Goal: Task Accomplishment & Management: Complete application form

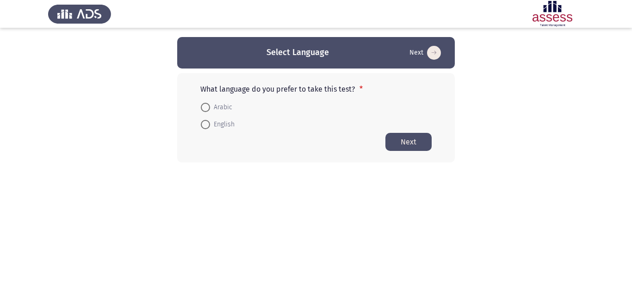
click at [206, 105] on span at bounding box center [205, 107] width 9 height 9
click at [206, 105] on input "Arabic" at bounding box center [205, 107] width 9 height 9
radio input "true"
click at [400, 143] on button "Next" at bounding box center [408, 141] width 46 height 18
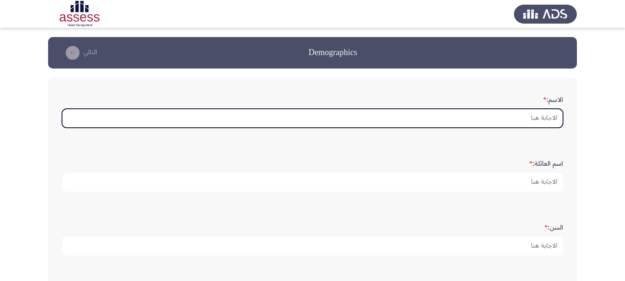
click at [487, 115] on input "الاسم: *" at bounding box center [312, 118] width 501 height 19
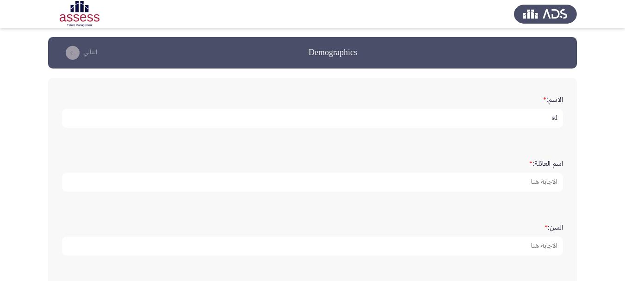
type input "s"
type input "[PERSON_NAME]"
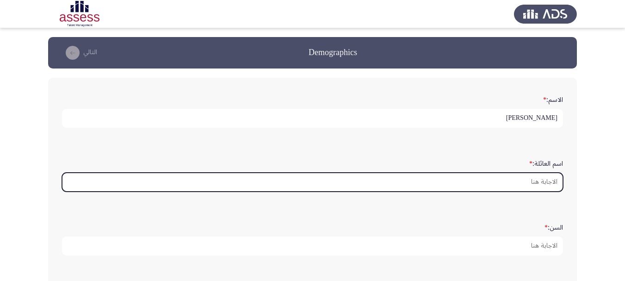
click at [503, 176] on input "اسم العائلة: *" at bounding box center [312, 181] width 501 height 19
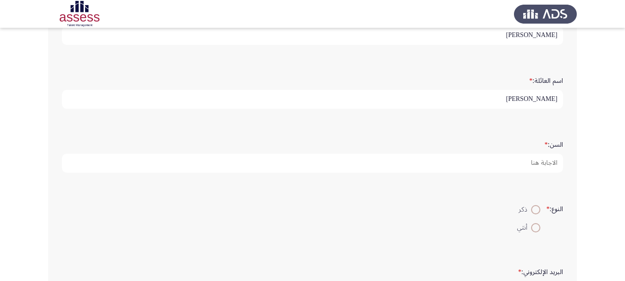
scroll to position [92, 0]
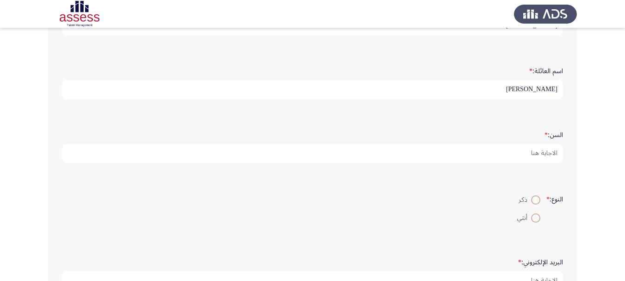
type input "[PERSON_NAME]"
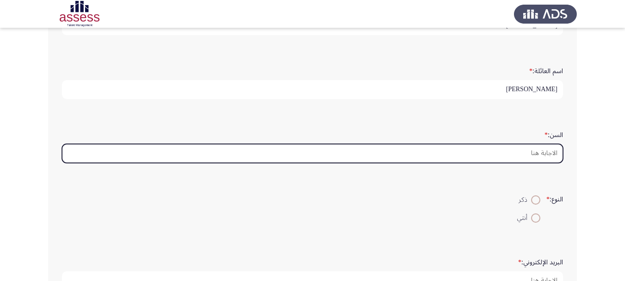
click at [456, 152] on input "[DEMOGRAPHIC_DATA]: *" at bounding box center [312, 153] width 501 height 19
click at [500, 149] on input "[DEMOGRAPHIC_DATA]: *" at bounding box center [312, 153] width 501 height 19
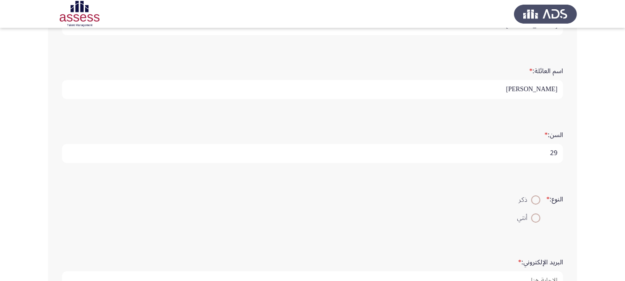
type input "29"
click at [531, 200] on span at bounding box center [535, 199] width 9 height 9
click at [531, 200] on input "ذكر" at bounding box center [535, 199] width 9 height 9
radio input "true"
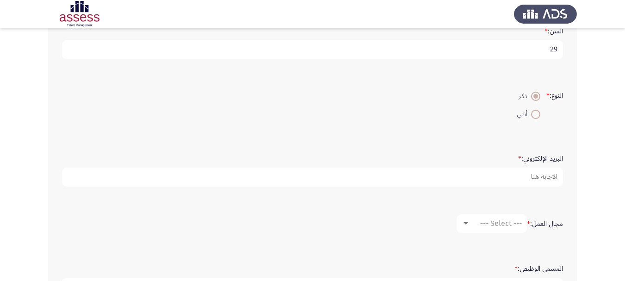
scroll to position [200, 0]
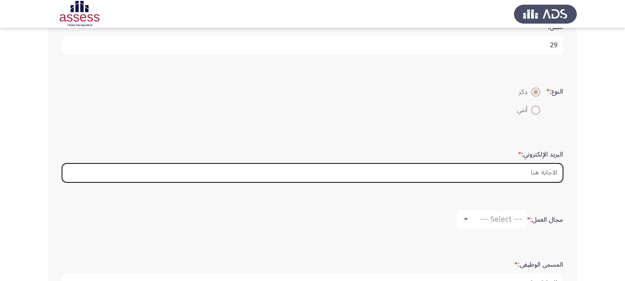
click at [479, 165] on input "البريد الإلكتروني: *" at bounding box center [312, 172] width 501 height 19
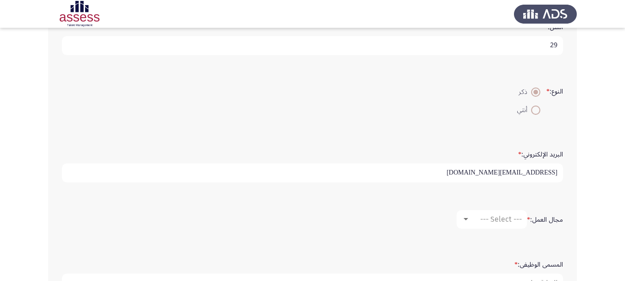
type input "[EMAIL_ADDRESS][DOMAIN_NAME]"
click at [490, 223] on span "--- Select ---" at bounding box center [501, 219] width 42 height 9
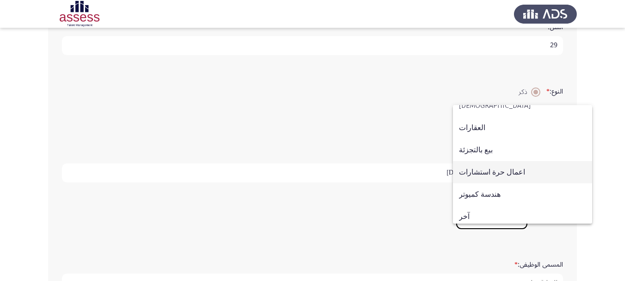
scroll to position [303, 0]
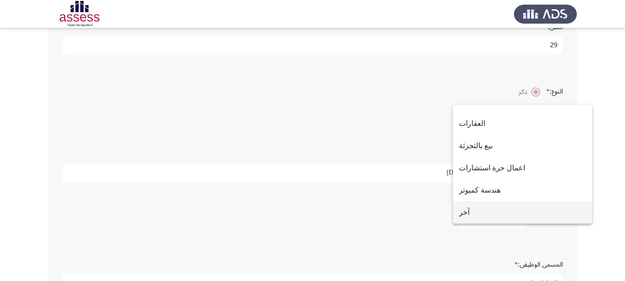
click at [478, 210] on span "آخر" at bounding box center [522, 212] width 127 height 22
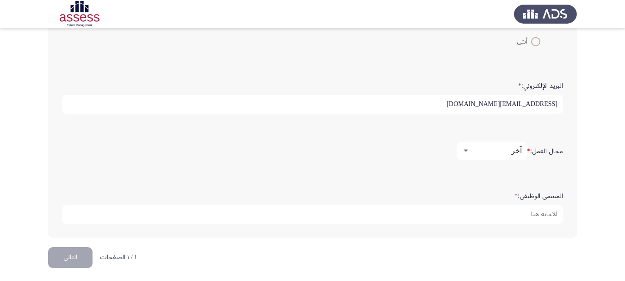
scroll to position [272, 0]
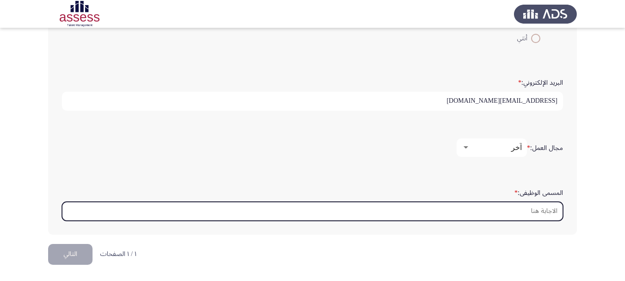
click at [532, 212] on input "المسمى الوظيفى: *" at bounding box center [312, 211] width 501 height 19
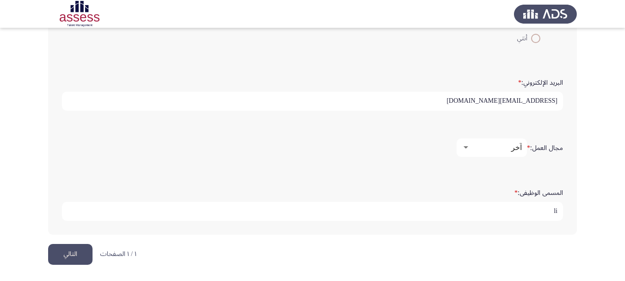
type input "l"
type input "مهندس زراعي"
drag, startPoint x: 77, startPoint y: 260, endPoint x: 76, endPoint y: 233, distance: 27.3
click at [77, 260] on button "التالي" at bounding box center [70, 254] width 44 height 21
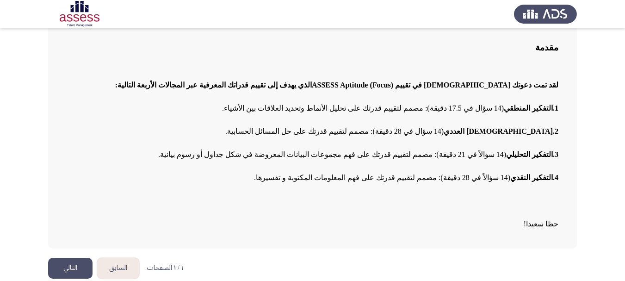
scroll to position [74, 0]
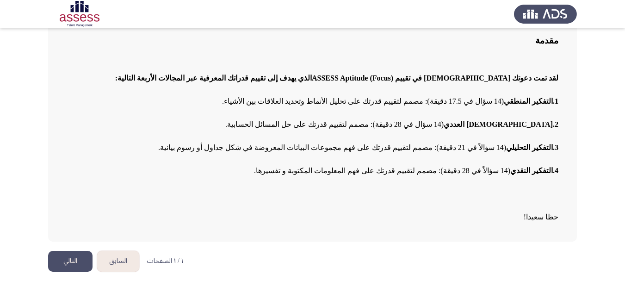
click at [82, 261] on button "التالي" at bounding box center [70, 261] width 44 height 21
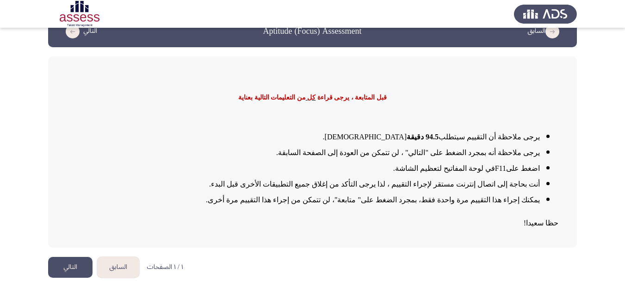
scroll to position [27, 0]
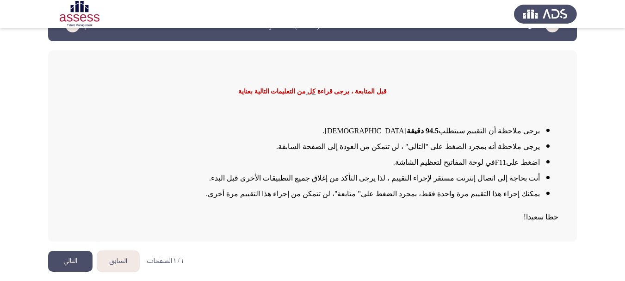
drag, startPoint x: 61, startPoint y: 263, endPoint x: 49, endPoint y: 257, distance: 13.9
click at [61, 263] on button "التالي" at bounding box center [70, 261] width 44 height 21
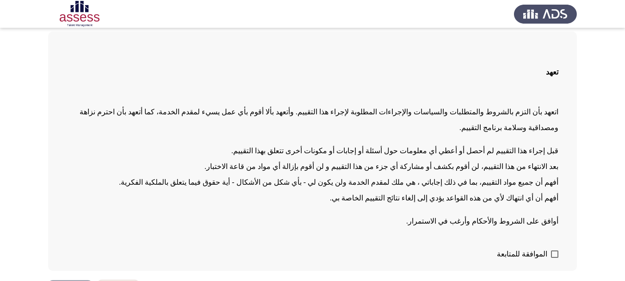
scroll to position [60, 0]
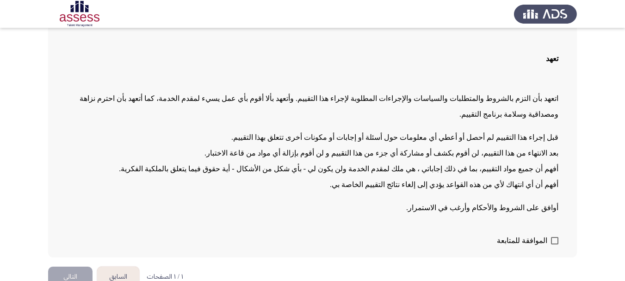
click at [554, 237] on span at bounding box center [554, 240] width 7 height 7
click at [554, 244] on input "الموافقة للمتابعة" at bounding box center [554, 244] width 0 height 0
checkbox input "true"
click at [75, 266] on button "التالي" at bounding box center [70, 276] width 44 height 21
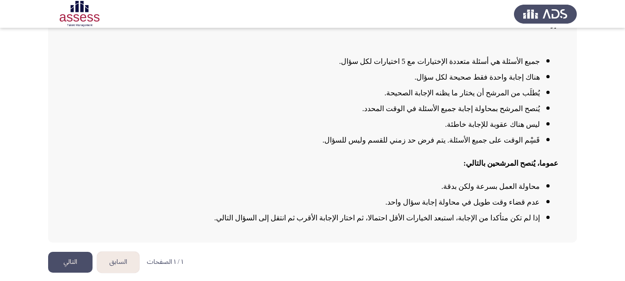
scroll to position [91, 0]
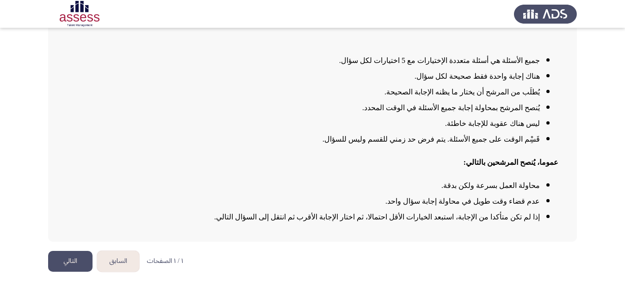
click at [80, 260] on button "التالي" at bounding box center [70, 261] width 44 height 21
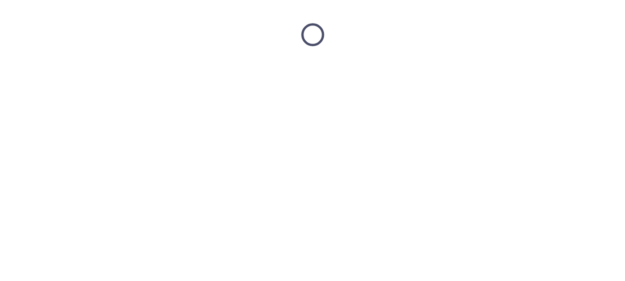
scroll to position [0, 0]
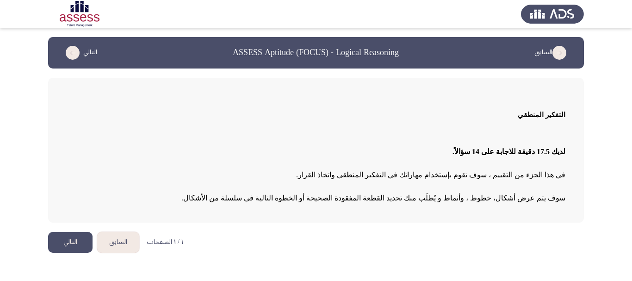
click at [62, 241] on button "التالي" at bounding box center [70, 242] width 44 height 21
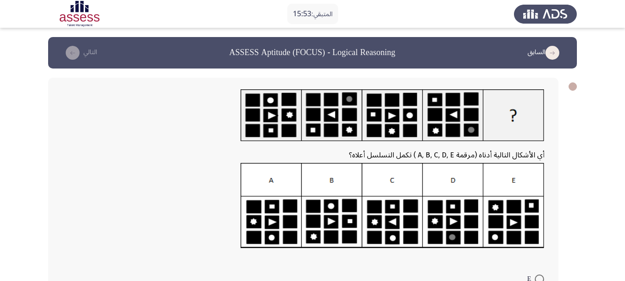
click at [386, 222] on img at bounding box center [392, 206] width 304 height 86
click at [393, 181] on img at bounding box center [392, 206] width 304 height 86
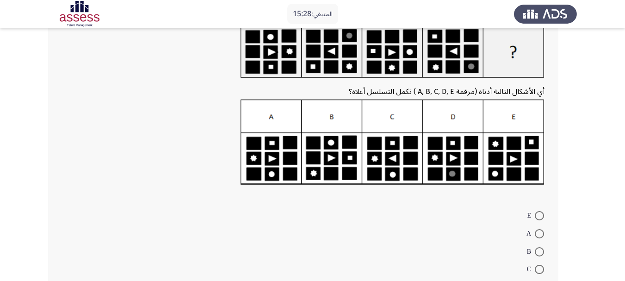
scroll to position [92, 0]
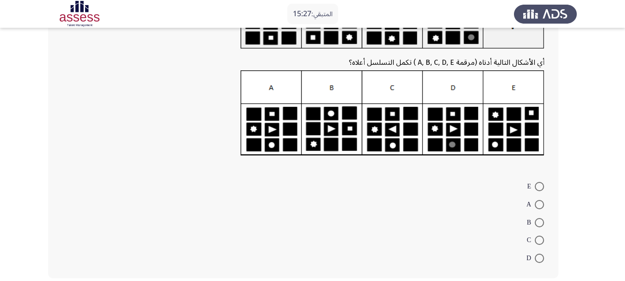
click at [540, 243] on span at bounding box center [539, 239] width 9 height 9
click at [540, 243] on input "C" at bounding box center [539, 239] width 9 height 9
radio input "true"
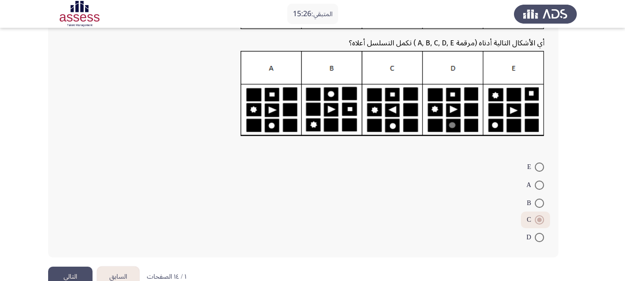
scroll to position [135, 0]
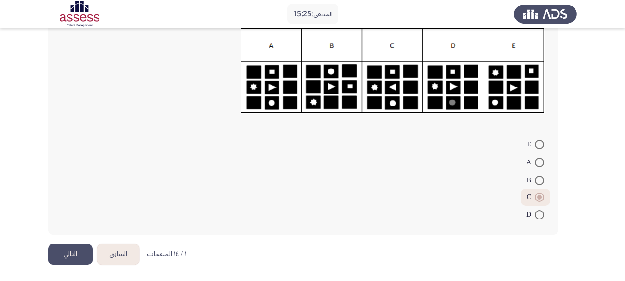
click at [80, 246] on button "التالي" at bounding box center [70, 254] width 44 height 21
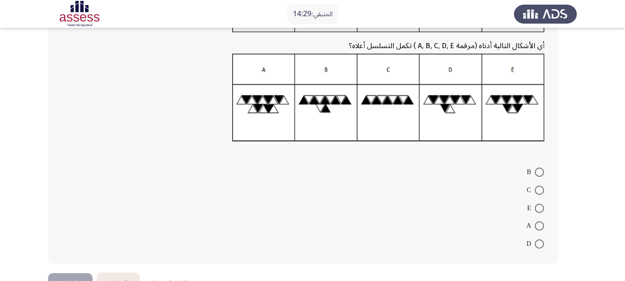
scroll to position [123, 0]
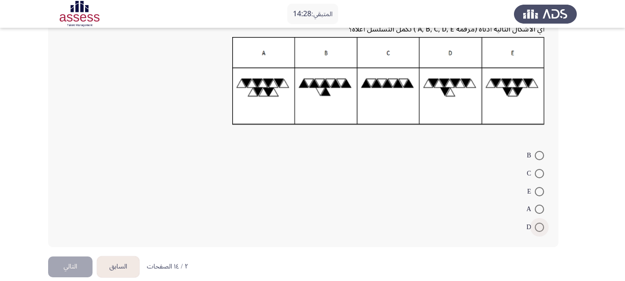
click at [537, 227] on span at bounding box center [539, 226] width 9 height 9
click at [537, 227] on input "D" at bounding box center [539, 226] width 9 height 9
radio input "true"
click at [68, 274] on button "التالي" at bounding box center [70, 265] width 44 height 21
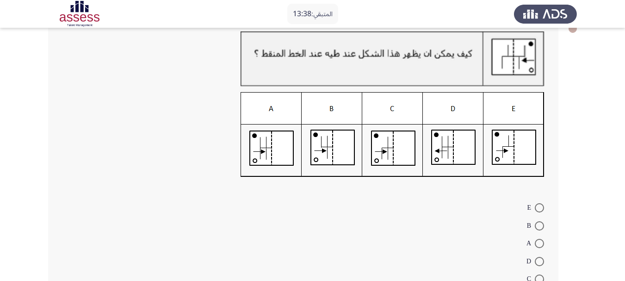
scroll to position [61, 0]
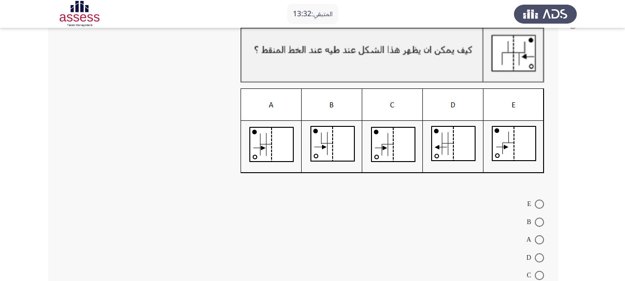
click at [538, 240] on span at bounding box center [539, 239] width 9 height 9
click at [538, 240] on input "A" at bounding box center [539, 239] width 9 height 9
radio input "true"
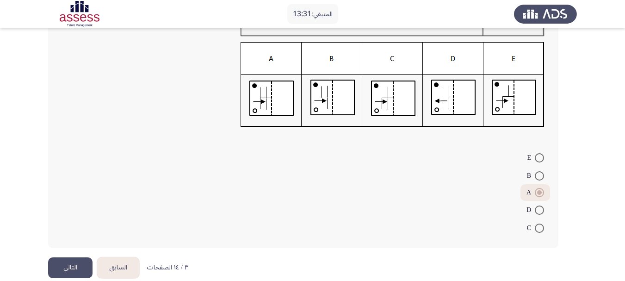
scroll to position [121, 0]
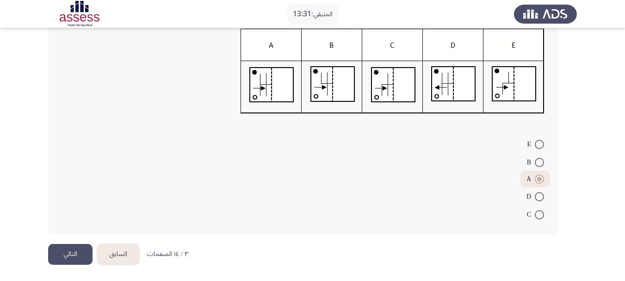
click at [68, 258] on button "التالي" at bounding box center [70, 254] width 44 height 21
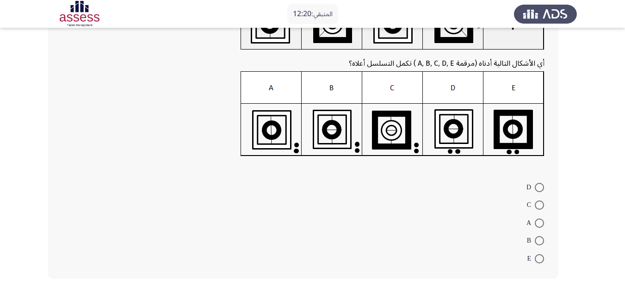
scroll to position [108, 0]
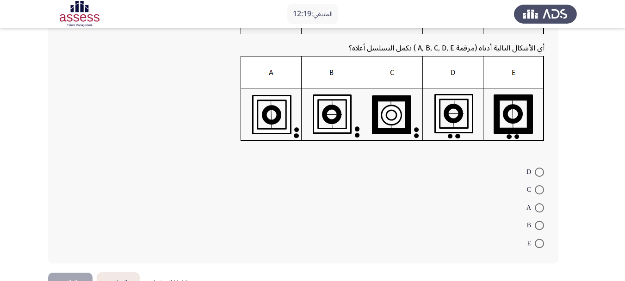
click at [539, 224] on span at bounding box center [539, 225] width 9 height 9
click at [539, 224] on input "B" at bounding box center [539, 225] width 9 height 9
radio input "true"
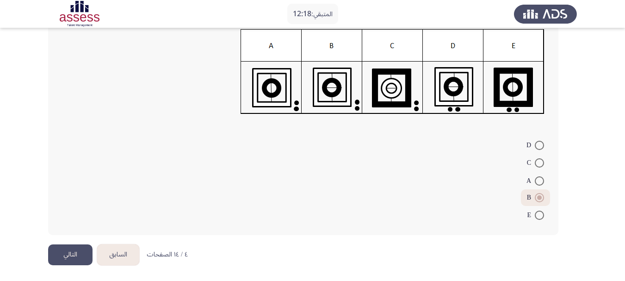
scroll to position [135, 0]
click at [52, 250] on button "التالي" at bounding box center [70, 254] width 44 height 21
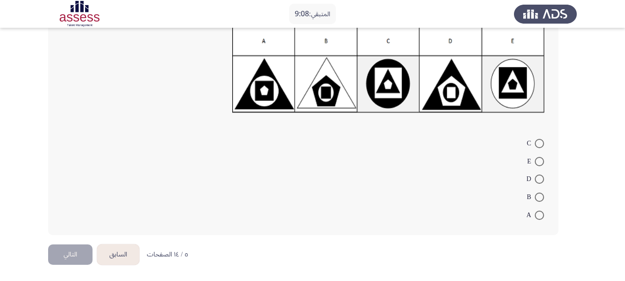
scroll to position [136, 0]
click at [541, 184] on label "D" at bounding box center [535, 178] width 18 height 11
click at [541, 183] on input "D" at bounding box center [539, 178] width 9 height 9
radio input "true"
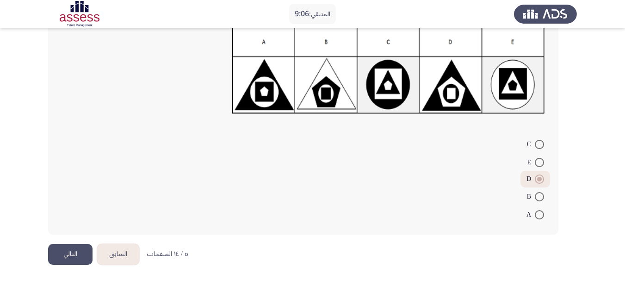
click at [70, 246] on button "التالي" at bounding box center [70, 254] width 44 height 21
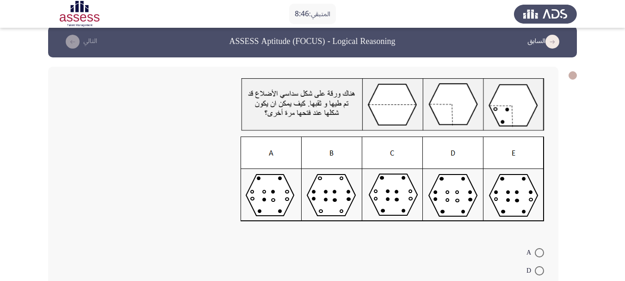
scroll to position [15, 0]
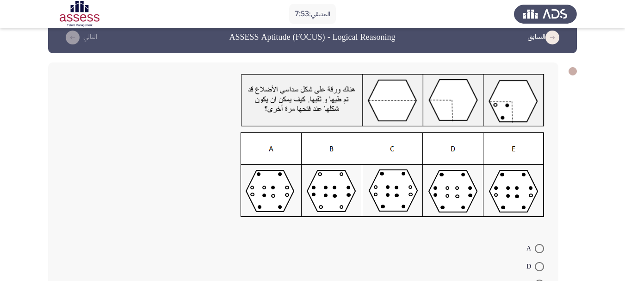
click at [319, 193] on img at bounding box center [392, 174] width 304 height 85
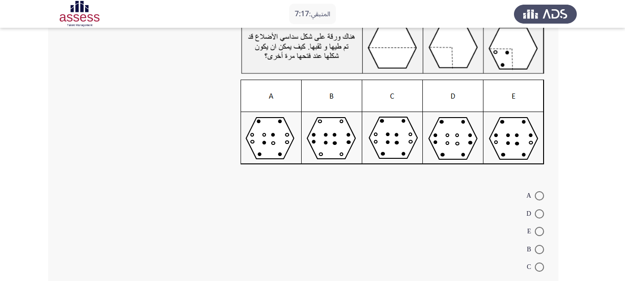
scroll to position [61, 0]
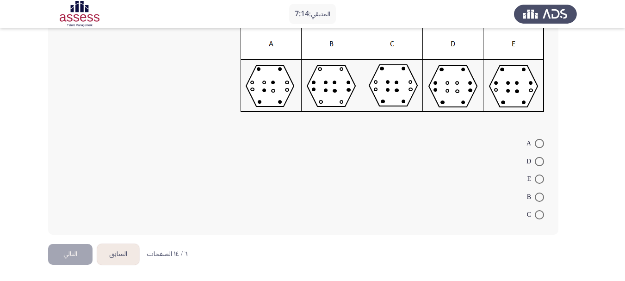
click at [537, 214] on span at bounding box center [539, 214] width 9 height 9
click at [537, 214] on input "C" at bounding box center [539, 214] width 9 height 9
radio input "true"
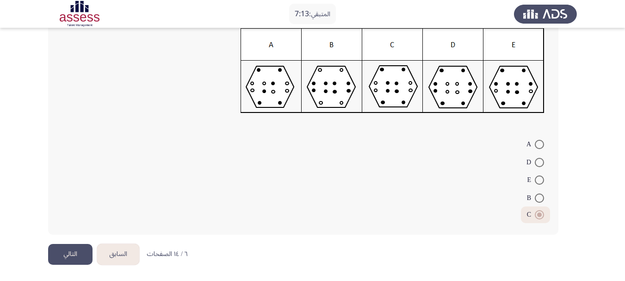
click at [85, 259] on button "التالي" at bounding box center [70, 254] width 44 height 21
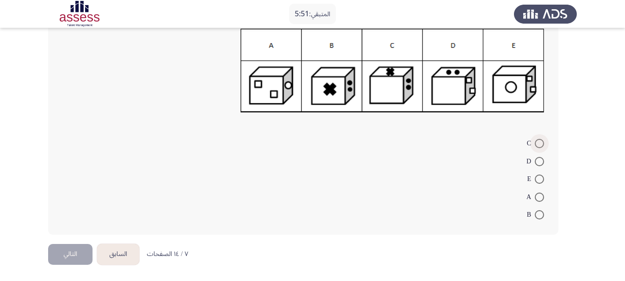
click at [537, 142] on span at bounding box center [539, 143] width 9 height 9
click at [537, 142] on input "C" at bounding box center [539, 143] width 9 height 9
radio input "true"
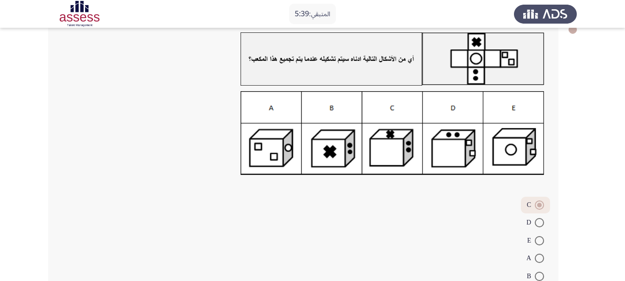
scroll to position [72, 0]
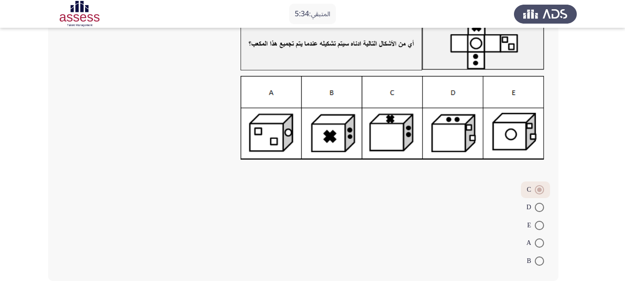
click at [536, 209] on span at bounding box center [539, 207] width 9 height 9
click at [536, 209] on input "D" at bounding box center [539, 207] width 9 height 9
radio input "true"
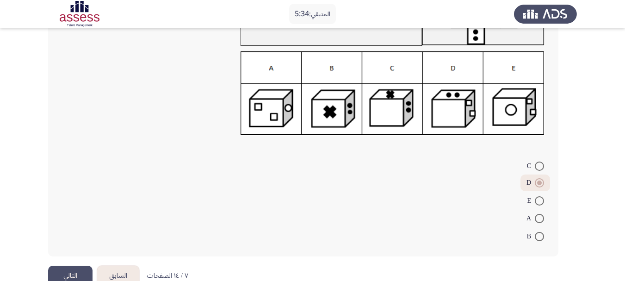
scroll to position [118, 0]
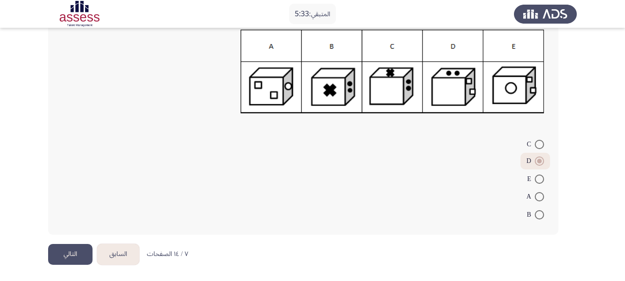
click at [69, 263] on button "التالي" at bounding box center [70, 254] width 44 height 21
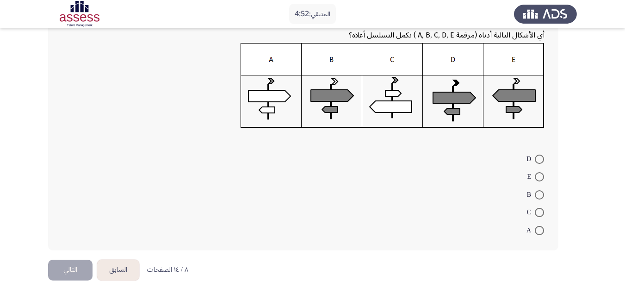
scroll to position [123, 0]
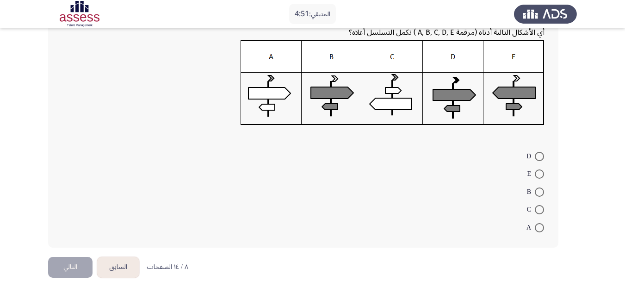
click at [540, 191] on span at bounding box center [539, 191] width 9 height 9
click at [540, 191] on input "B" at bounding box center [539, 191] width 9 height 9
radio input "true"
click at [65, 272] on button "التالي" at bounding box center [70, 265] width 44 height 21
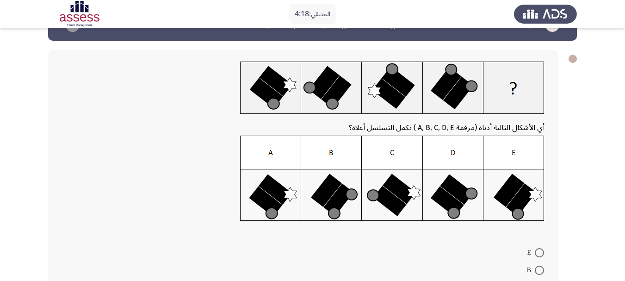
scroll to position [106, 0]
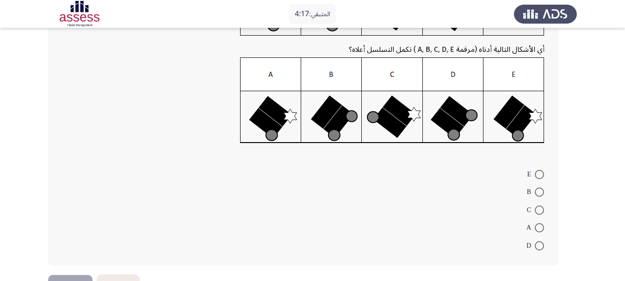
click at [544, 178] on mat-radio-button "E" at bounding box center [535, 174] width 29 height 18
click at [541, 176] on span at bounding box center [539, 174] width 9 height 9
click at [541, 176] on input "E" at bounding box center [539, 174] width 9 height 9
radio input "true"
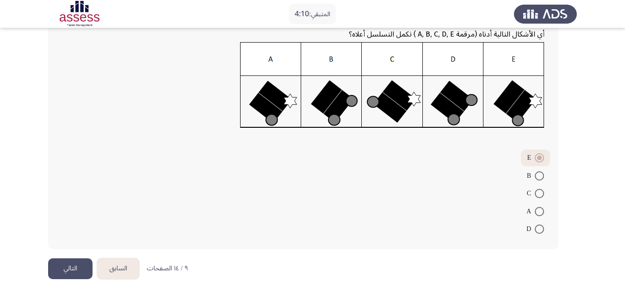
scroll to position [122, 0]
click at [69, 268] on button "التالي" at bounding box center [70, 268] width 44 height 21
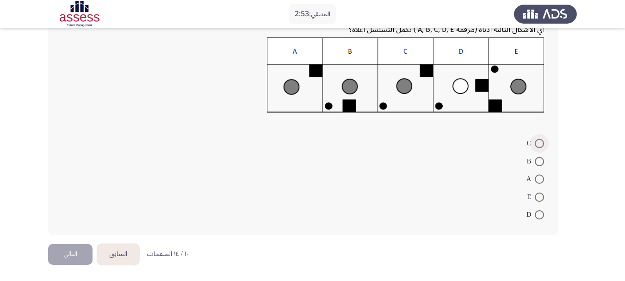
click at [540, 141] on span at bounding box center [539, 143] width 9 height 9
click at [540, 141] on input "C" at bounding box center [539, 143] width 9 height 9
radio input "true"
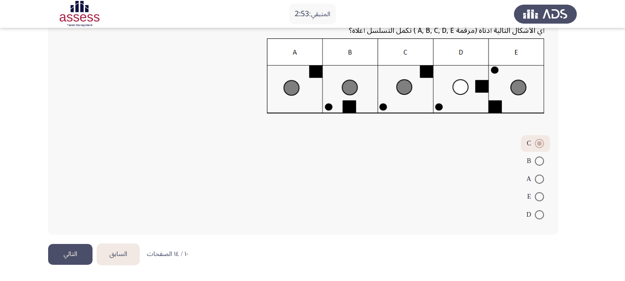
click at [77, 248] on button "التالي" at bounding box center [70, 254] width 44 height 21
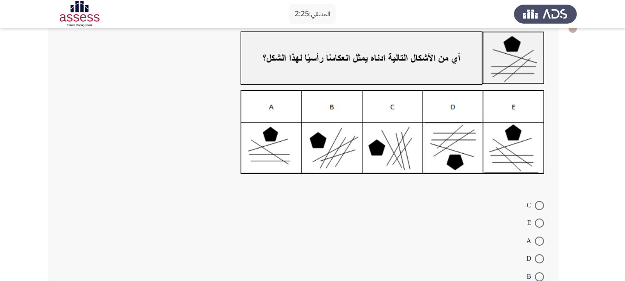
scroll to position [77, 0]
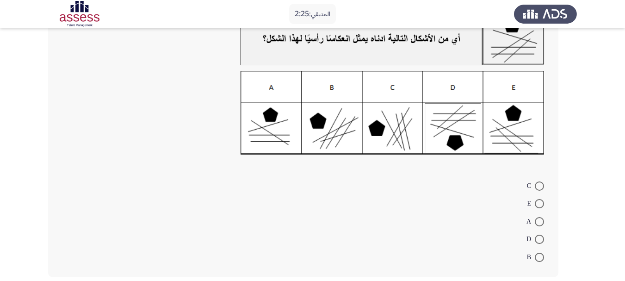
click at [535, 241] on span at bounding box center [539, 238] width 9 height 9
click at [535, 241] on input "D" at bounding box center [539, 238] width 9 height 9
radio input "true"
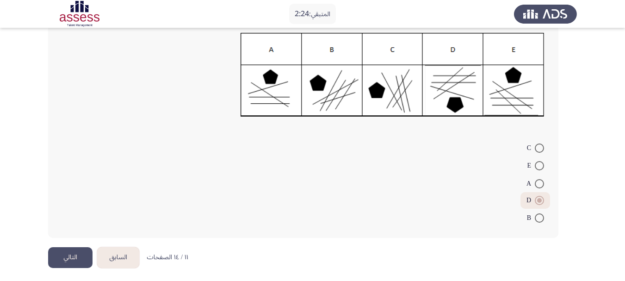
scroll to position [118, 0]
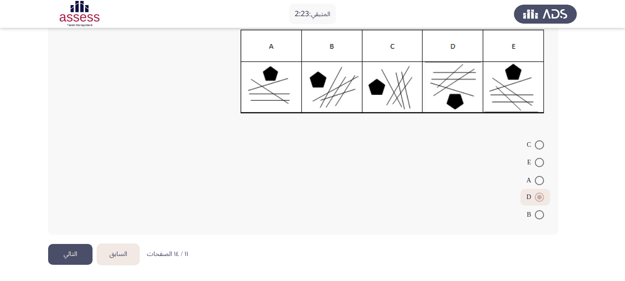
click at [74, 258] on button "التالي" at bounding box center [70, 254] width 44 height 21
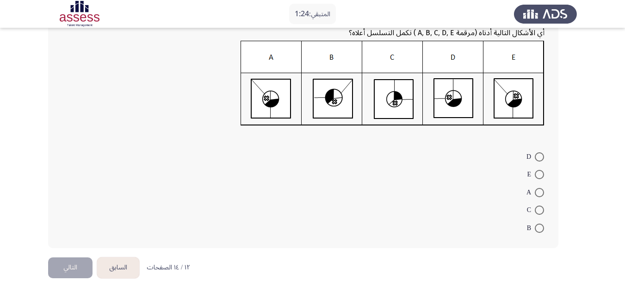
scroll to position [123, 0]
drag, startPoint x: 540, startPoint y: 194, endPoint x: 499, endPoint y: 185, distance: 41.2
click at [539, 194] on span at bounding box center [539, 191] width 9 height 9
click at [539, 194] on input "A" at bounding box center [539, 191] width 9 height 9
radio input "true"
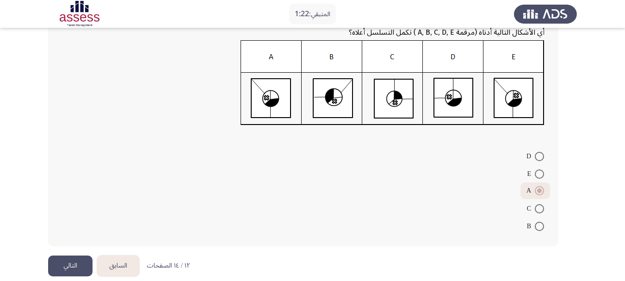
click at [83, 256] on button "التالي" at bounding box center [70, 265] width 44 height 21
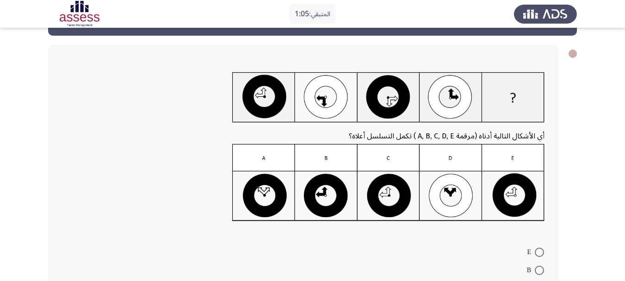
scroll to position [31, 0]
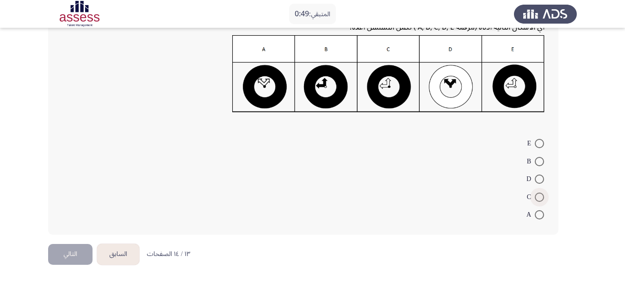
click at [535, 197] on span at bounding box center [539, 196] width 9 height 9
click at [535, 197] on input "C" at bounding box center [539, 196] width 9 height 9
radio input "true"
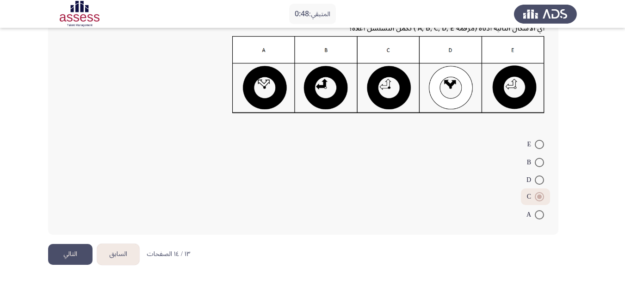
click at [79, 246] on button "التالي" at bounding box center [70, 254] width 44 height 21
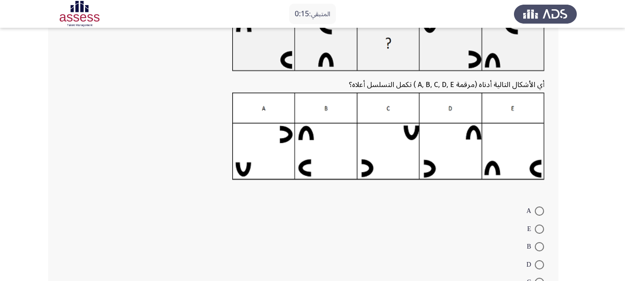
scroll to position [77, 0]
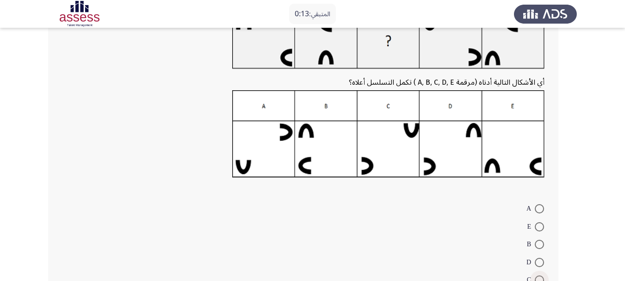
click at [541, 277] on span at bounding box center [539, 279] width 9 height 9
click at [541, 277] on input "C" at bounding box center [539, 279] width 9 height 9
radio input "true"
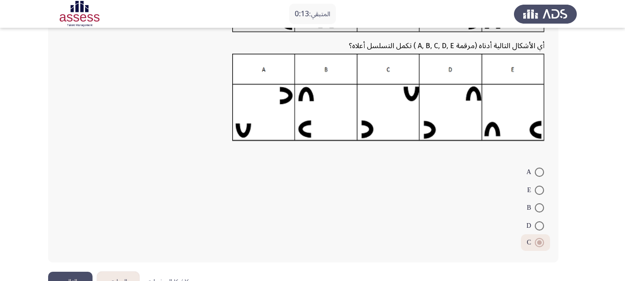
scroll to position [141, 0]
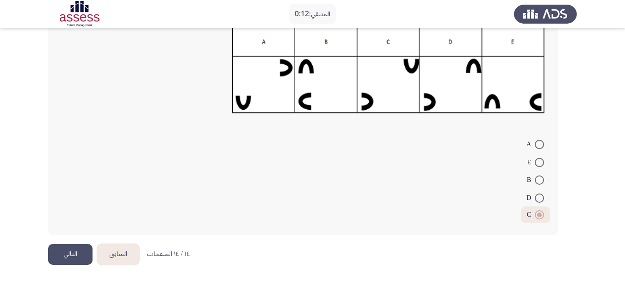
click at [73, 258] on button "التالي" at bounding box center [70, 254] width 44 height 21
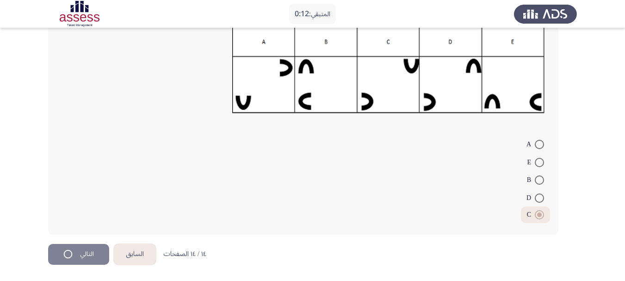
scroll to position [0, 0]
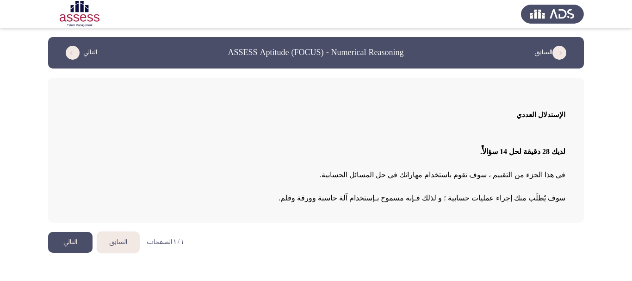
click at [71, 240] on button "التالي" at bounding box center [70, 242] width 44 height 21
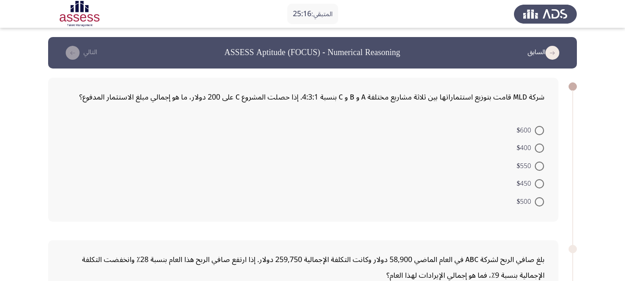
drag, startPoint x: 541, startPoint y: 183, endPoint x: 538, endPoint y: 187, distance: 5.3
click at [541, 183] on span at bounding box center [539, 183] width 9 height 9
click at [541, 183] on input "$450" at bounding box center [539, 183] width 9 height 9
radio input "true"
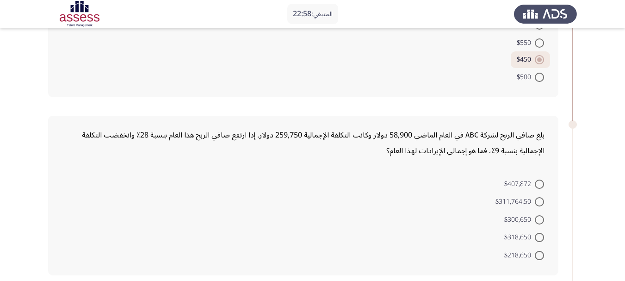
scroll to position [154, 0]
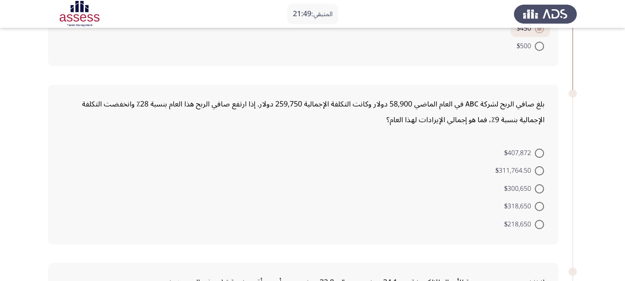
drag, startPoint x: 535, startPoint y: 172, endPoint x: 530, endPoint y: 170, distance: 5.4
click at [535, 172] on span at bounding box center [539, 170] width 9 height 9
click at [535, 172] on input "$311,764.50" at bounding box center [539, 170] width 9 height 9
radio input "true"
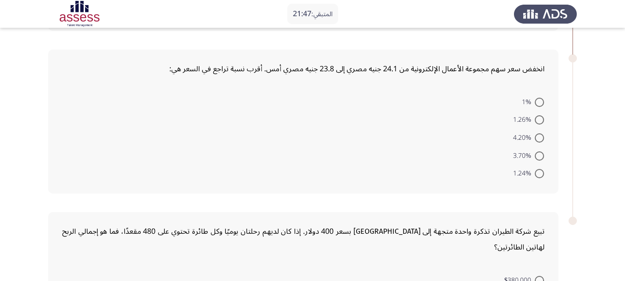
scroll to position [370, 0]
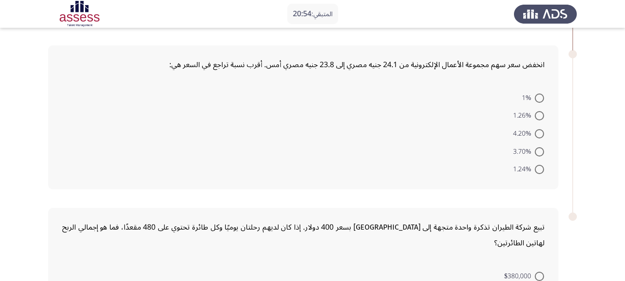
click at [537, 100] on span at bounding box center [539, 97] width 9 height 9
click at [537, 100] on input "1%" at bounding box center [539, 97] width 9 height 9
radio input "true"
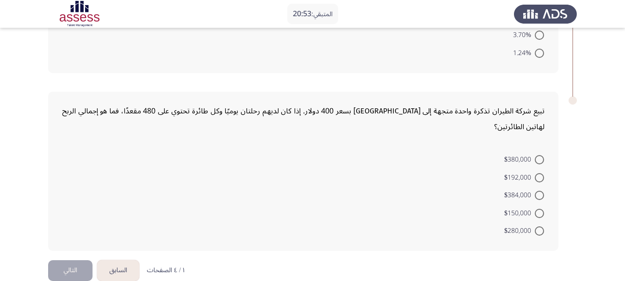
scroll to position [486, 0]
click at [540, 190] on span at bounding box center [539, 194] width 9 height 9
click at [540, 190] on input "$384,000" at bounding box center [539, 194] width 9 height 9
radio input "true"
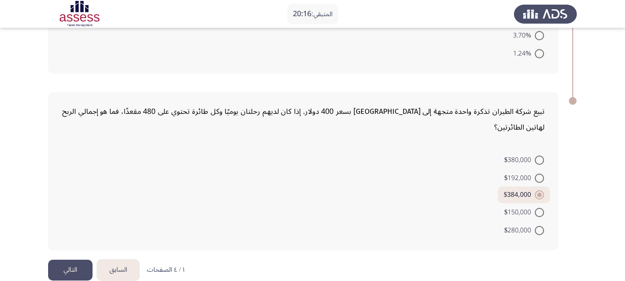
click at [78, 259] on button "التالي" at bounding box center [70, 269] width 44 height 21
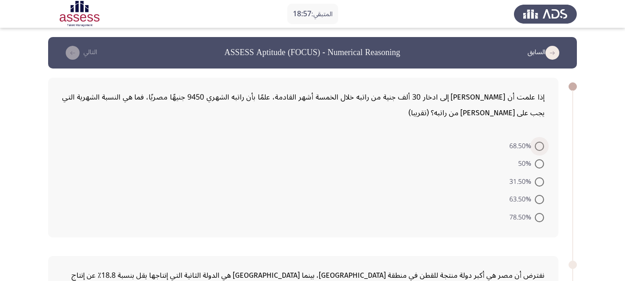
click at [539, 149] on span at bounding box center [539, 145] width 9 height 9
click at [539, 149] on input "68.50%" at bounding box center [539, 145] width 9 height 9
radio input "true"
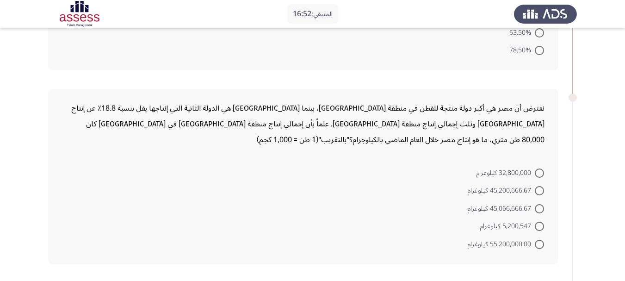
scroll to position [181, 0]
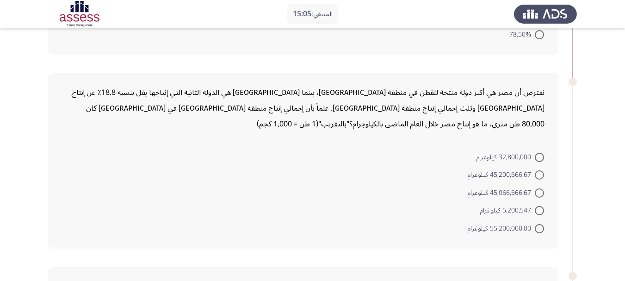
click at [545, 159] on mat-radio-button "32,800,000 كيلوغرام" at bounding box center [510, 157] width 80 height 18
click at [537, 159] on span at bounding box center [539, 157] width 9 height 9
click at [537, 159] on input "32,800,000 كيلوغرام" at bounding box center [539, 157] width 9 height 9
radio input "true"
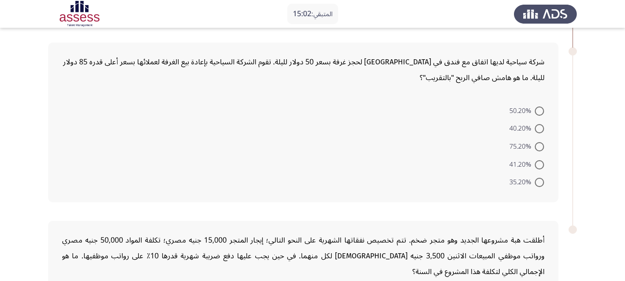
scroll to position [412, 0]
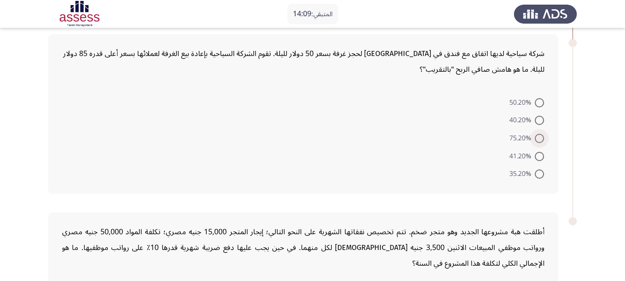
click at [538, 139] on span at bounding box center [539, 138] width 9 height 9
click at [538, 139] on input "75.20%" at bounding box center [539, 138] width 9 height 9
radio input "true"
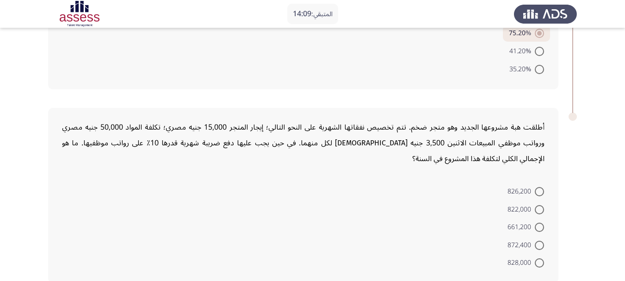
scroll to position [535, 0]
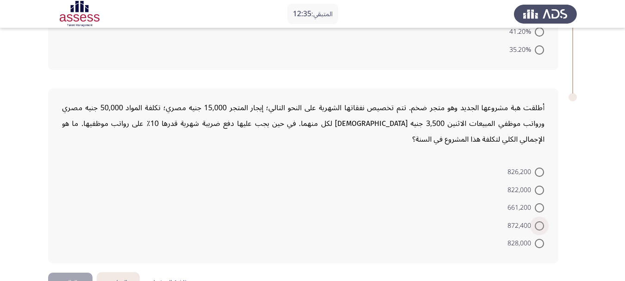
drag, startPoint x: 539, startPoint y: 224, endPoint x: 527, endPoint y: 222, distance: 12.7
click at [539, 224] on span at bounding box center [539, 225] width 9 height 9
click at [539, 224] on input "872,400" at bounding box center [539, 225] width 9 height 9
radio input "true"
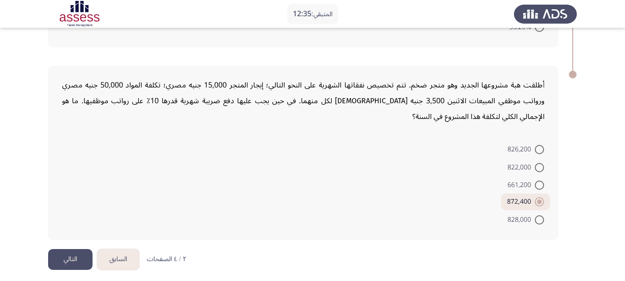
scroll to position [563, 0]
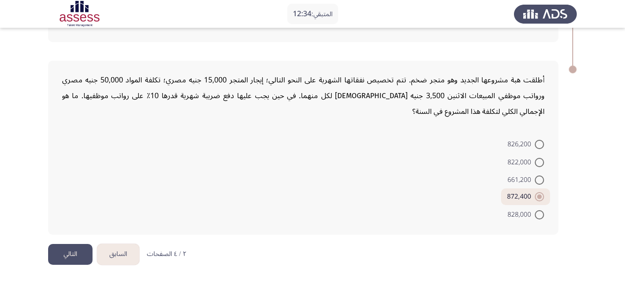
click at [65, 248] on button "التالي" at bounding box center [70, 254] width 44 height 21
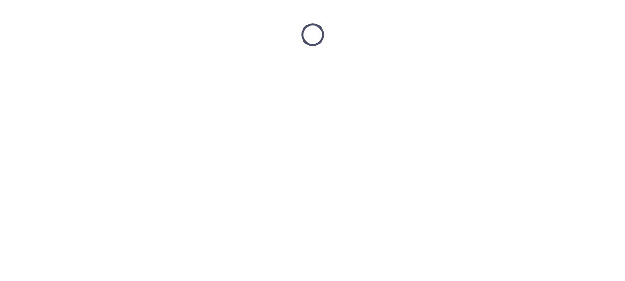
scroll to position [0, 0]
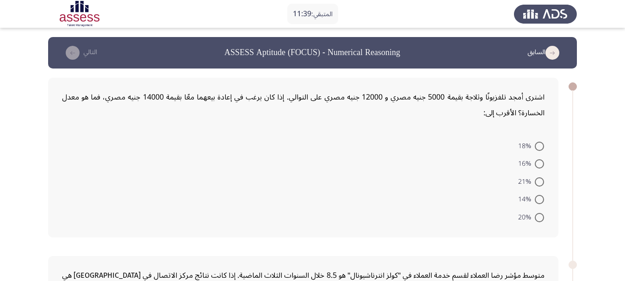
click at [537, 220] on span at bounding box center [539, 217] width 9 height 9
click at [537, 220] on input "20%" at bounding box center [539, 217] width 9 height 9
radio input "true"
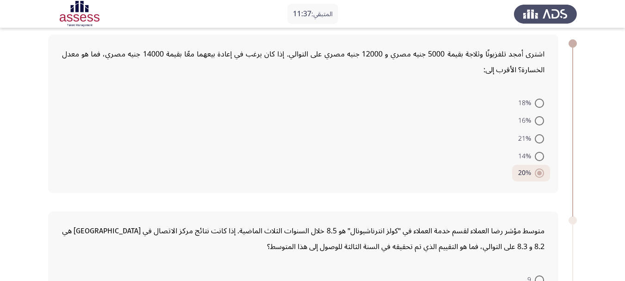
scroll to position [31, 0]
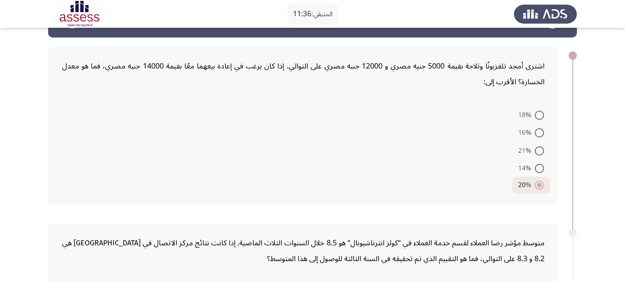
click at [537, 118] on span at bounding box center [539, 115] width 9 height 9
click at [537, 118] on input "18%" at bounding box center [539, 115] width 9 height 9
radio input "true"
click at [451, 134] on form "18% 16% 21% 14% 20%" at bounding box center [303, 149] width 482 height 88
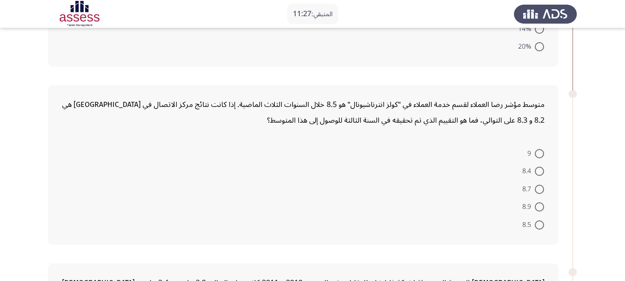
scroll to position [170, 0]
click at [541, 152] on span at bounding box center [539, 152] width 9 height 9
click at [541, 152] on input "9" at bounding box center [539, 152] width 9 height 9
radio input "true"
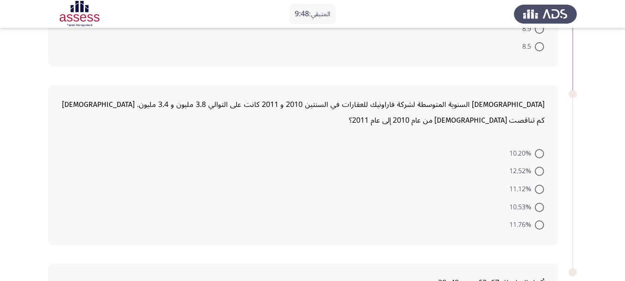
scroll to position [385, 0]
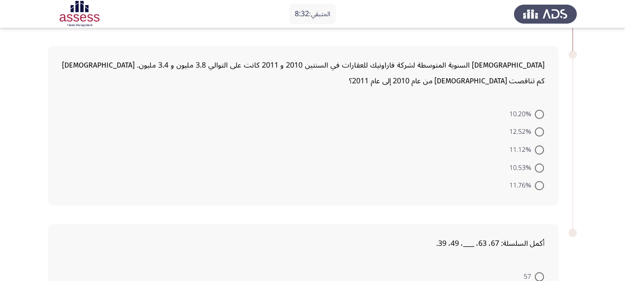
click at [542, 168] on span at bounding box center [539, 167] width 9 height 9
click at [542, 168] on input "10.53%" at bounding box center [539, 167] width 9 height 9
radio input "true"
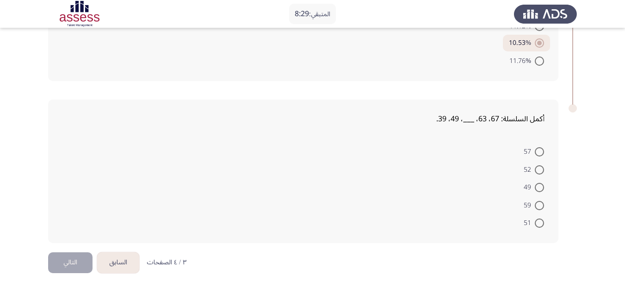
scroll to position [517, 0]
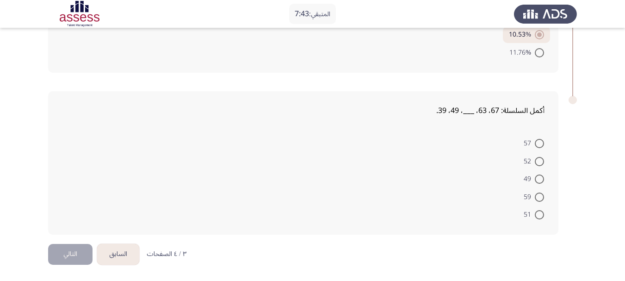
click at [541, 143] on span at bounding box center [539, 143] width 9 height 9
click at [541, 143] on input "57" at bounding box center [539, 143] width 9 height 9
radio input "true"
click at [79, 248] on button "التالي" at bounding box center [70, 254] width 44 height 21
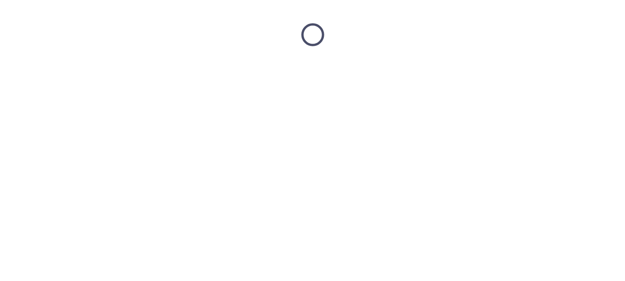
scroll to position [0, 0]
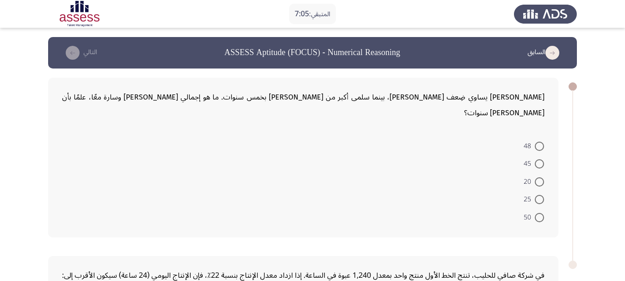
click at [535, 159] on span at bounding box center [539, 163] width 9 height 9
click at [535, 159] on input "45" at bounding box center [539, 163] width 9 height 9
radio input "true"
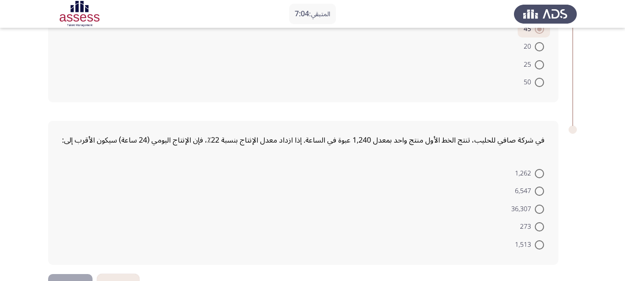
scroll to position [148, 0]
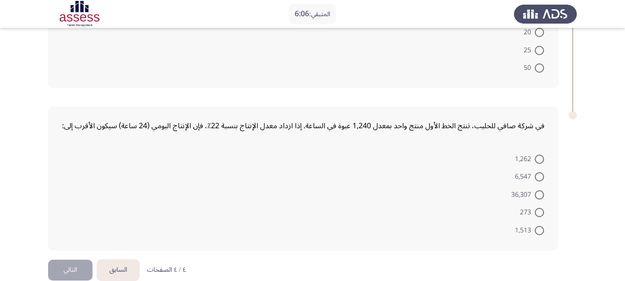
click at [540, 190] on span at bounding box center [539, 194] width 9 height 9
click at [540, 190] on input "36,307" at bounding box center [539, 194] width 9 height 9
radio input "true"
click at [54, 259] on button "التالي" at bounding box center [70, 269] width 44 height 21
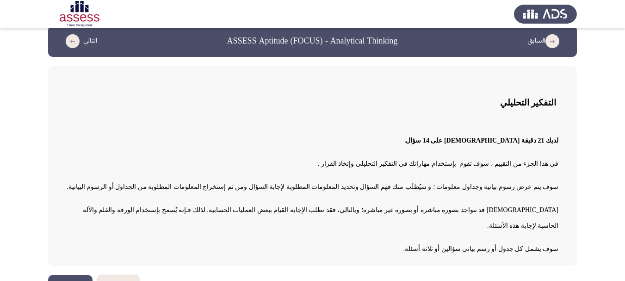
scroll to position [20, 0]
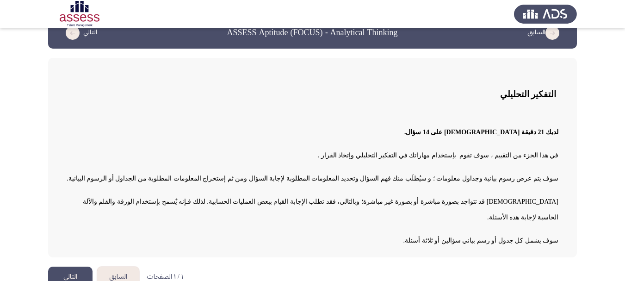
click at [52, 268] on button "التالي" at bounding box center [70, 276] width 44 height 21
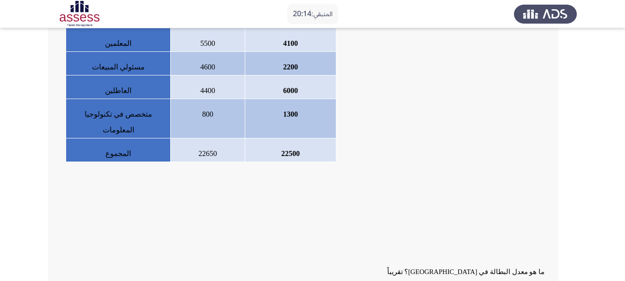
scroll to position [148, 0]
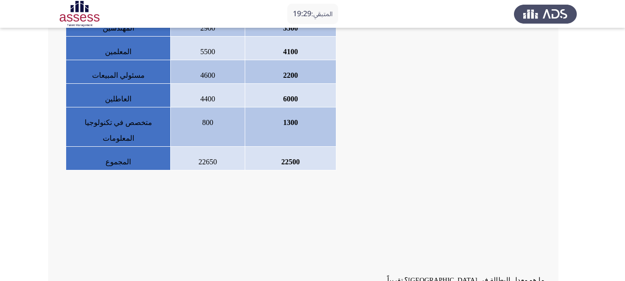
click at [311, 195] on div at bounding box center [303, 201] width 482 height 16
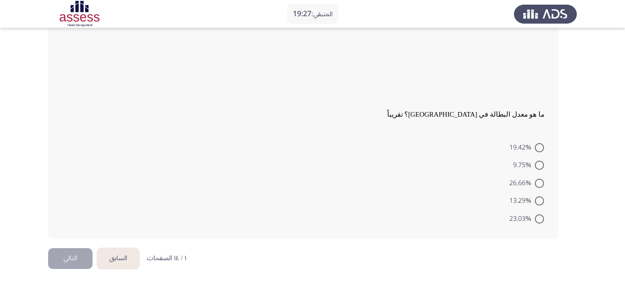
scroll to position [317, 0]
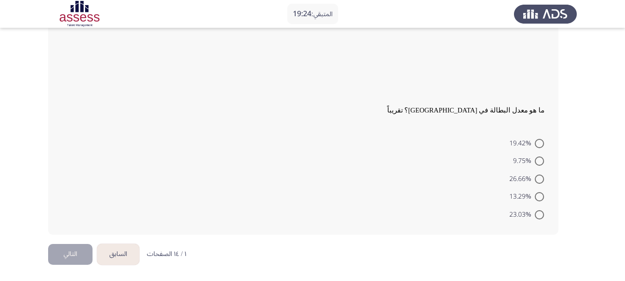
click at [535, 218] on span at bounding box center [539, 214] width 9 height 9
click at [535, 218] on input "23.03%" at bounding box center [539, 214] width 9 height 9
radio input "true"
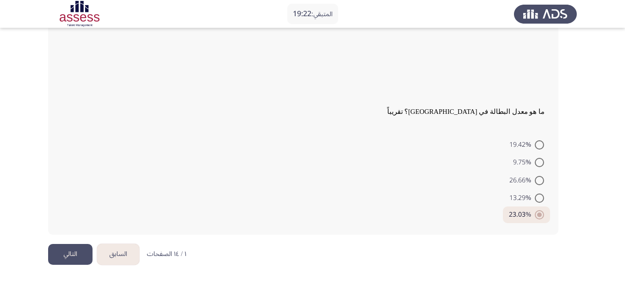
click at [75, 261] on button "التالي" at bounding box center [70, 254] width 44 height 21
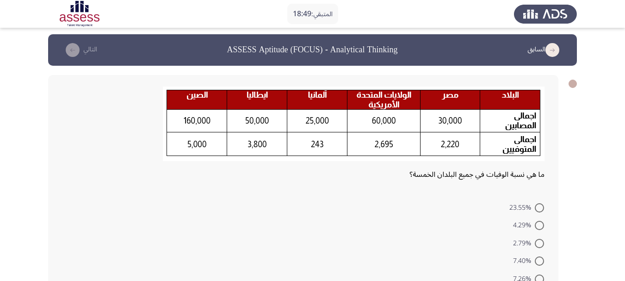
scroll to position [0, 0]
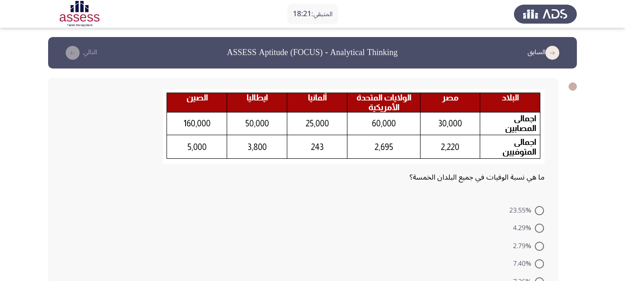
click at [467, 200] on div "ما هي نسبة الوفيات في جميع البلدان الخمسة؟ 23.55% 4.29% 2.79% 7.40% 7.26%" at bounding box center [303, 190] width 510 height 224
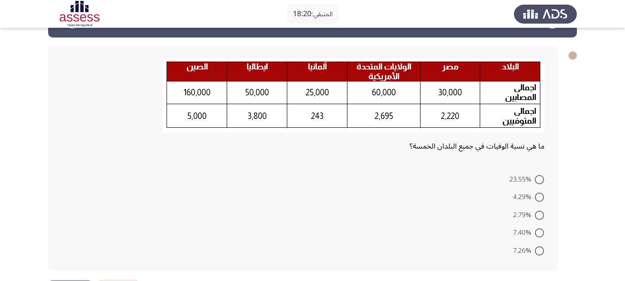
scroll to position [46, 0]
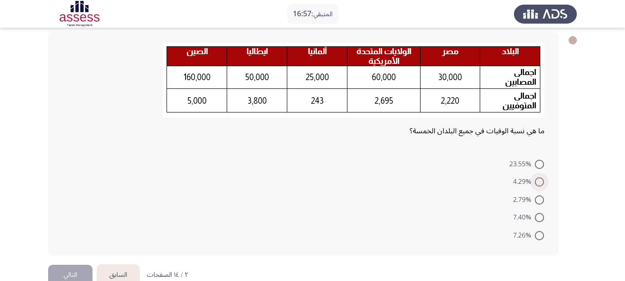
click at [535, 183] on span at bounding box center [539, 181] width 9 height 9
click at [535, 183] on input "4.29%" at bounding box center [539, 181] width 9 height 9
radio input "true"
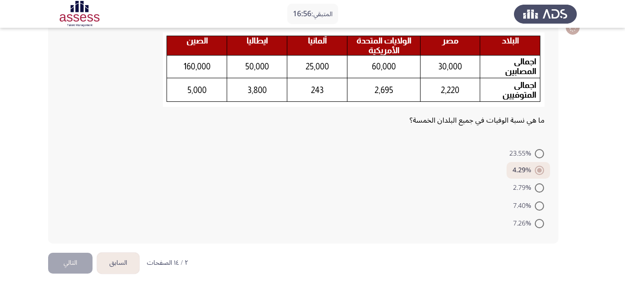
scroll to position [66, 0]
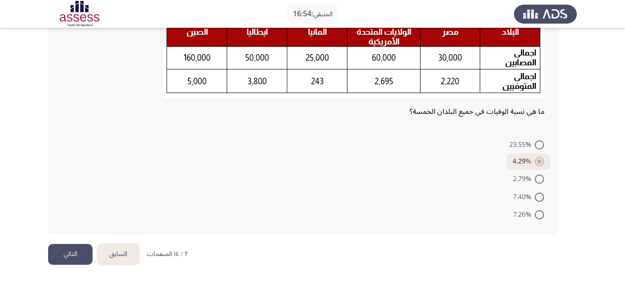
click at [79, 252] on button "التالي" at bounding box center [70, 254] width 44 height 21
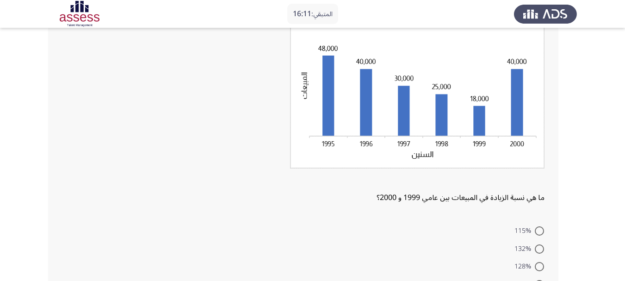
scroll to position [77, 0]
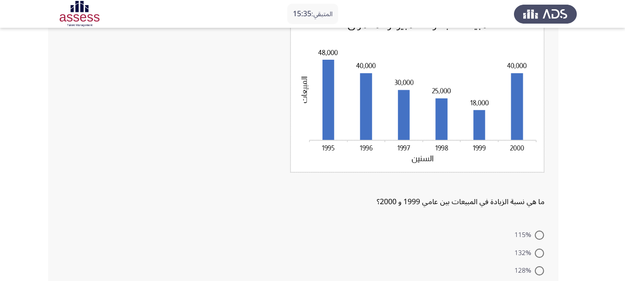
click at [443, 190] on div at bounding box center [303, 186] width 482 height 16
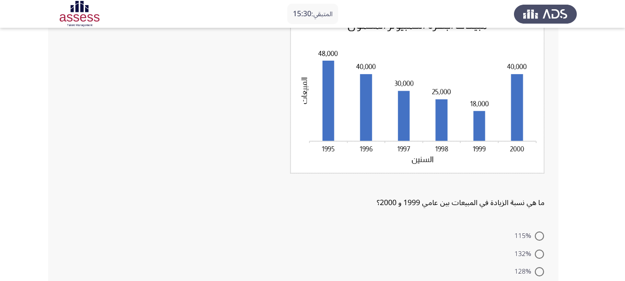
scroll to position [61, 0]
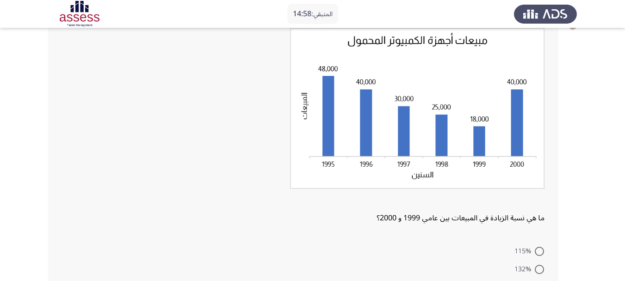
click at [496, 128] on img at bounding box center [417, 108] width 254 height 160
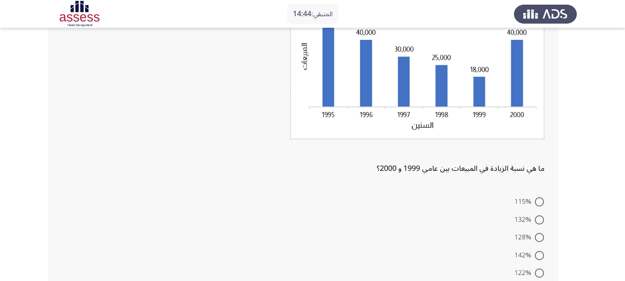
scroll to position [107, 0]
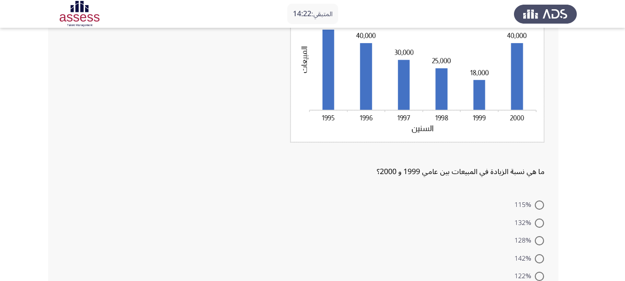
click at [377, 176] on div "ما هي نسبة الزيادة في المبيعات بين عامي 1999 و 2000؟" at bounding box center [303, 80] width 482 height 197
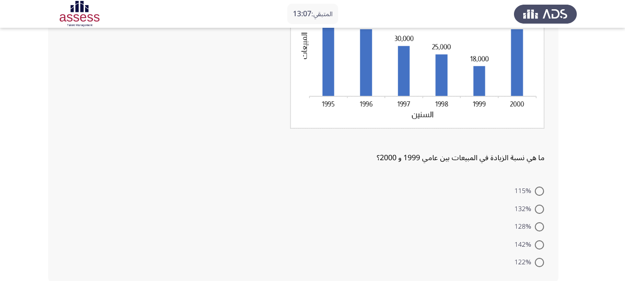
scroll to position [154, 0]
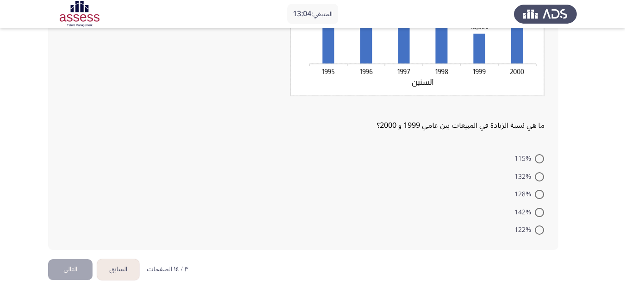
click at [541, 233] on span at bounding box center [539, 229] width 9 height 9
click at [541, 233] on input "122%" at bounding box center [539, 229] width 9 height 9
radio input "true"
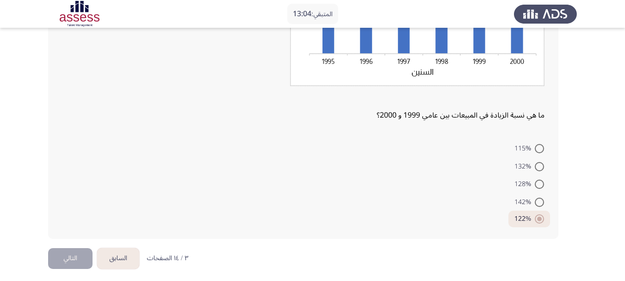
scroll to position [168, 0]
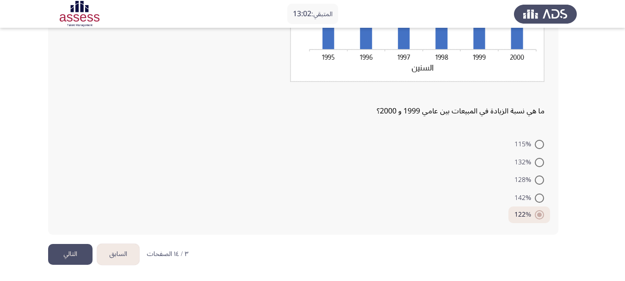
click at [68, 254] on button "التالي" at bounding box center [70, 254] width 44 height 21
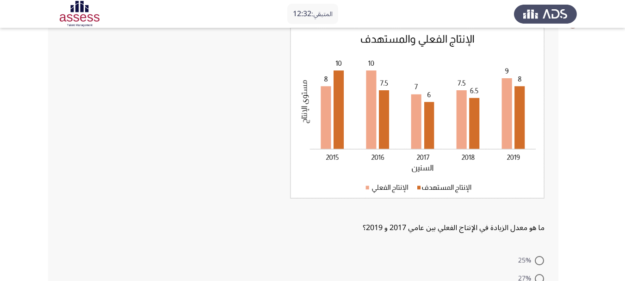
scroll to position [61, 0]
click at [326, 222] on div "ما هو معدل الزيادة في الإنتاج الفعلي بين عامي 2017 و 2019؟" at bounding box center [303, 132] width 482 height 208
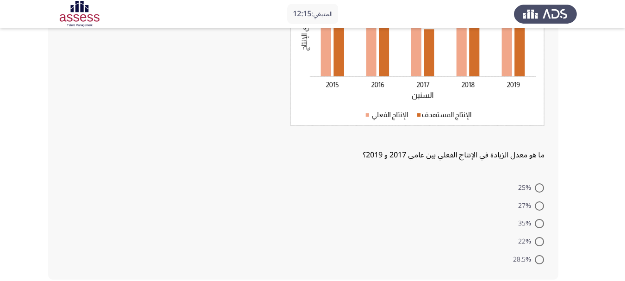
scroll to position [139, 0]
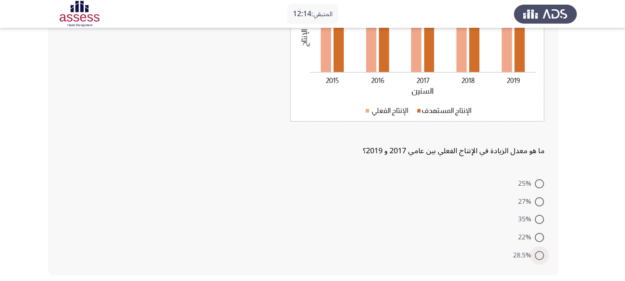
click at [539, 258] on span at bounding box center [539, 255] width 9 height 9
click at [539, 258] on input "28.5%" at bounding box center [539, 255] width 9 height 9
radio input "true"
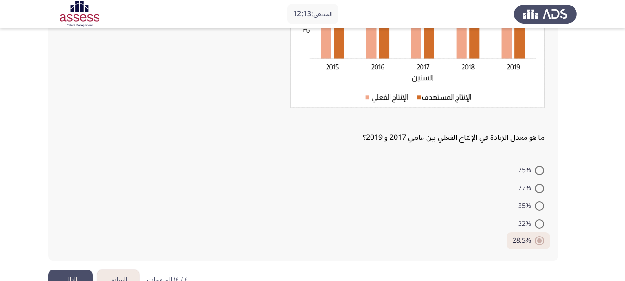
scroll to position [178, 0]
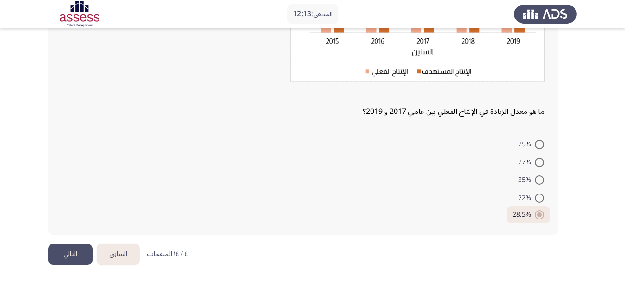
click at [84, 254] on button "التالي" at bounding box center [70, 254] width 44 height 21
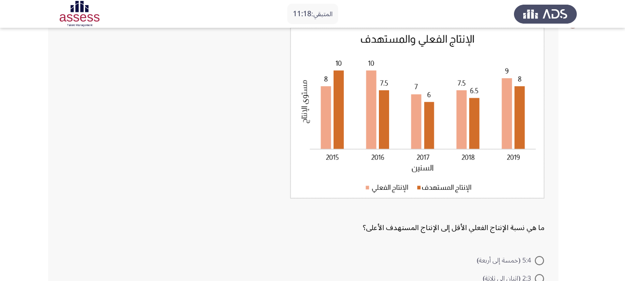
scroll to position [61, 0]
click at [415, 90] on img at bounding box center [417, 113] width 254 height 171
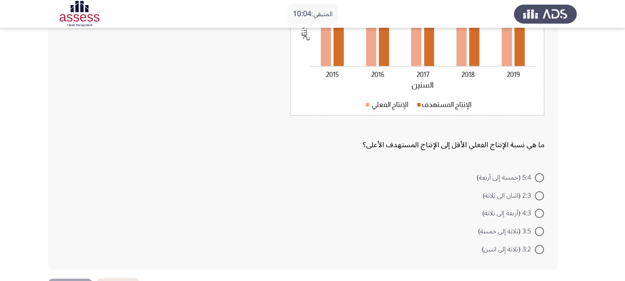
scroll to position [148, 0]
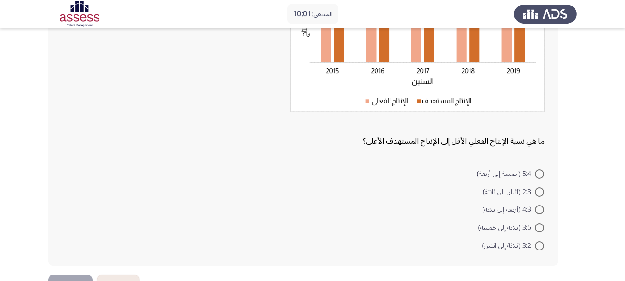
click at [539, 191] on span at bounding box center [539, 191] width 9 height 9
click at [539, 191] on input "2:3 (اثنان الى ثلاثة)" at bounding box center [539, 191] width 9 height 9
radio input "true"
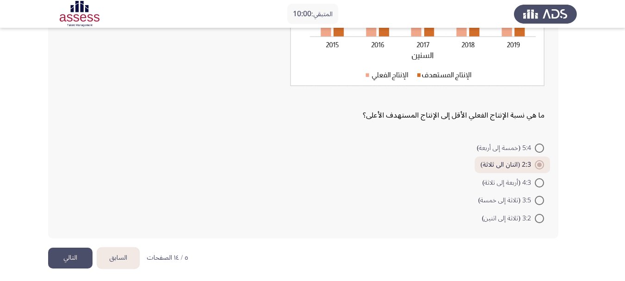
scroll to position [178, 0]
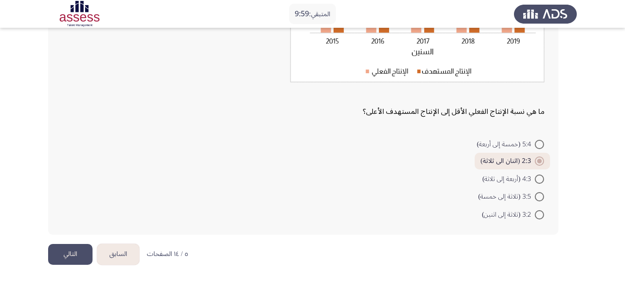
click at [62, 251] on button "التالي" at bounding box center [70, 254] width 44 height 21
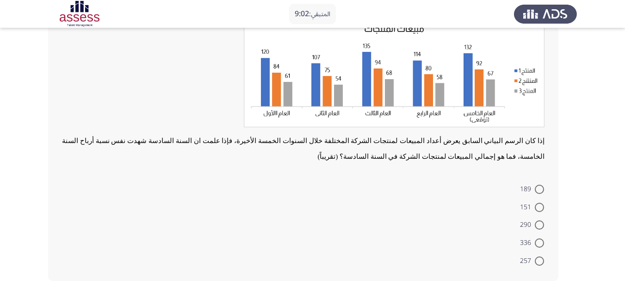
scroll to position [61, 0]
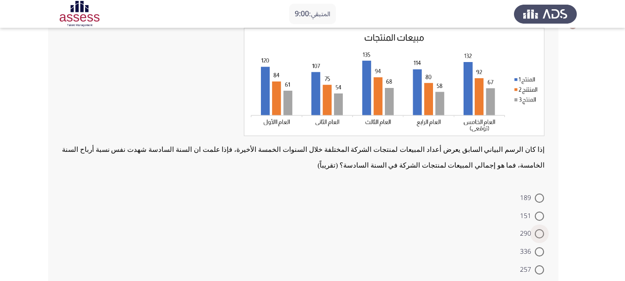
click at [537, 237] on span at bounding box center [539, 233] width 9 height 9
click at [537, 237] on input "290" at bounding box center [539, 233] width 9 height 9
radio input "true"
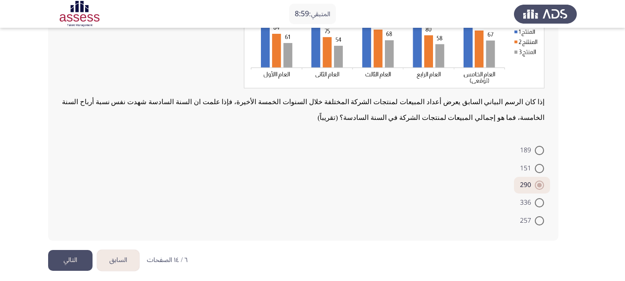
scroll to position [115, 0]
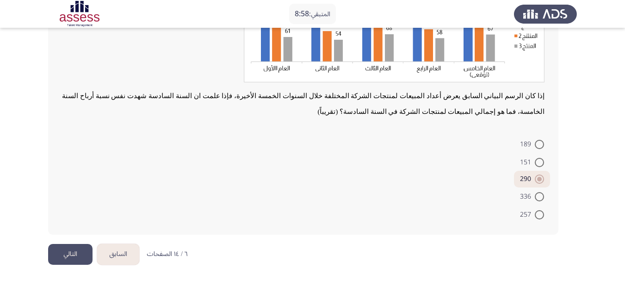
click at [56, 255] on button "التالي" at bounding box center [70, 254] width 44 height 21
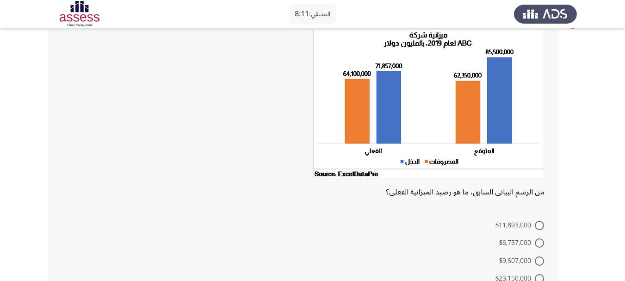
scroll to position [46, 0]
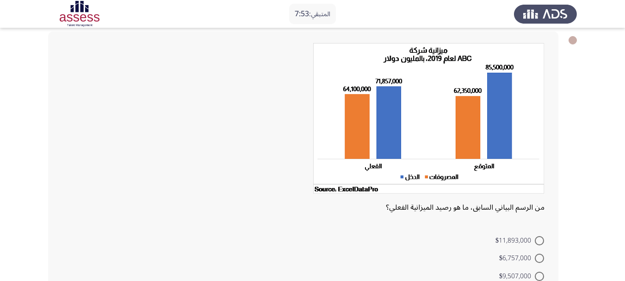
click at [401, 209] on div "من الرسم البياني السابق، ما هو رصيد الميزانية الفعلي؟" at bounding box center [303, 129] width 482 height 172
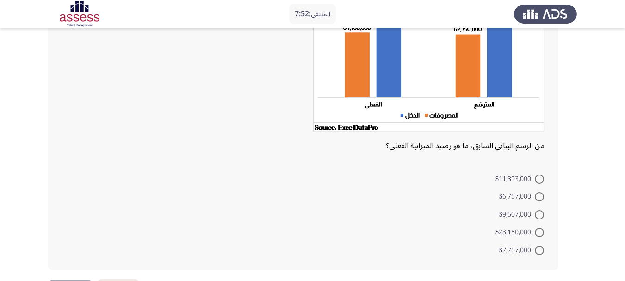
scroll to position [123, 0]
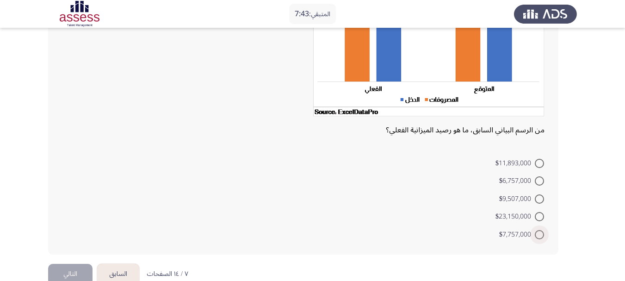
click at [541, 234] on span at bounding box center [539, 234] width 9 height 9
click at [541, 234] on input "$7,757,000" at bounding box center [539, 234] width 9 height 9
radio input "true"
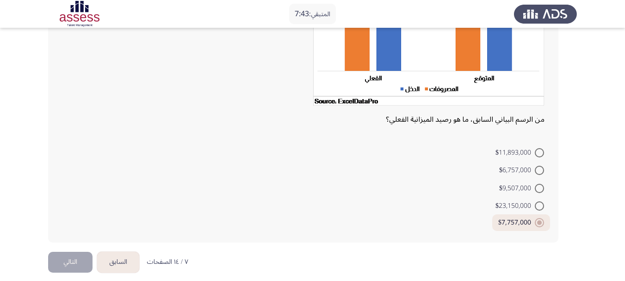
scroll to position [142, 0]
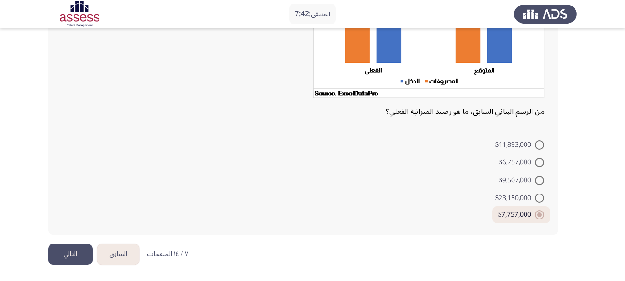
click at [64, 252] on button "التالي" at bounding box center [70, 254] width 44 height 21
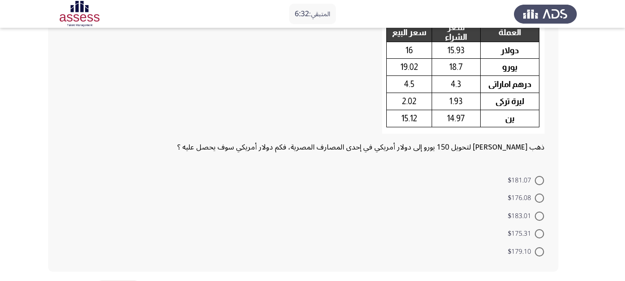
scroll to position [92, 0]
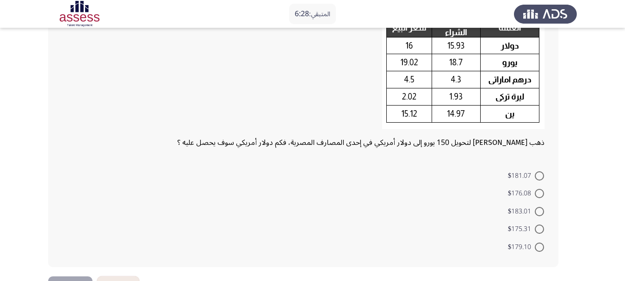
click at [541, 246] on span at bounding box center [539, 246] width 9 height 9
click at [541, 246] on input "$179.10" at bounding box center [539, 246] width 9 height 9
radio input "true"
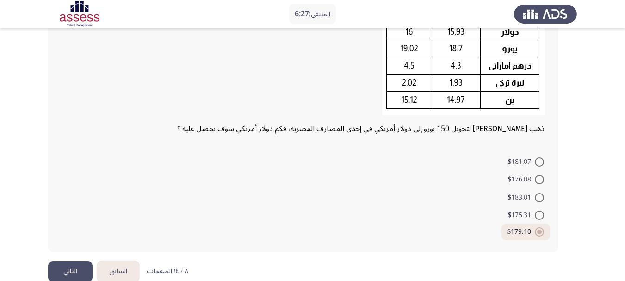
scroll to position [123, 0]
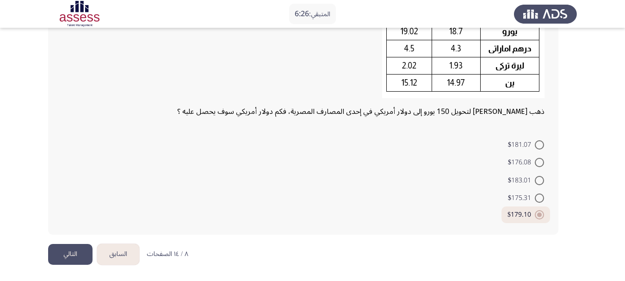
click at [81, 257] on button "التالي" at bounding box center [70, 254] width 44 height 21
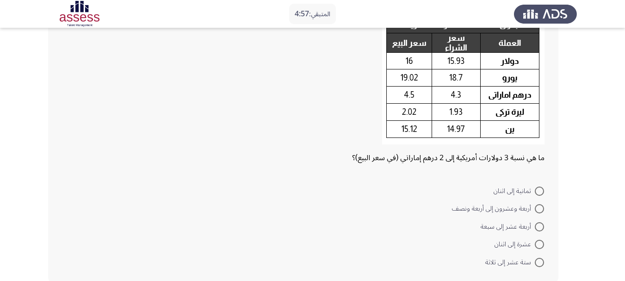
scroll to position [92, 0]
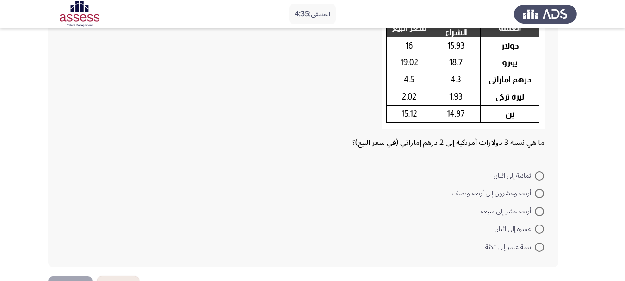
click at [535, 246] on span at bounding box center [539, 246] width 9 height 9
click at [535, 246] on input "ستة عشر إلى ثلاثة" at bounding box center [539, 246] width 9 height 9
radio input "true"
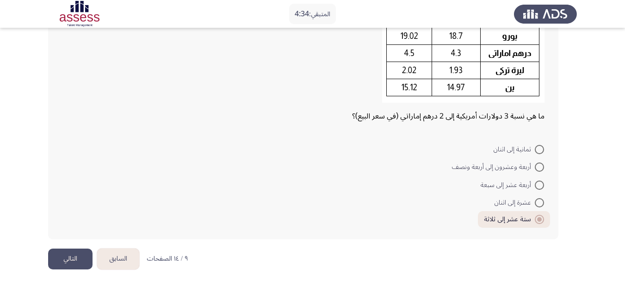
scroll to position [123, 0]
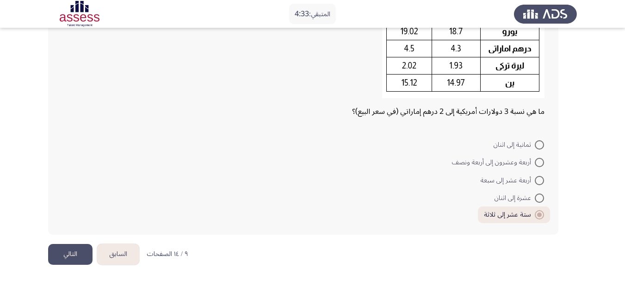
click at [64, 257] on button "التالي" at bounding box center [70, 254] width 44 height 21
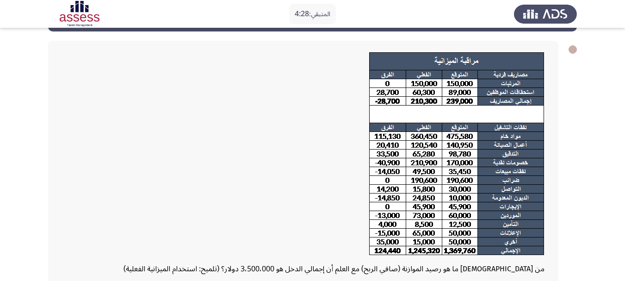
scroll to position [26, 0]
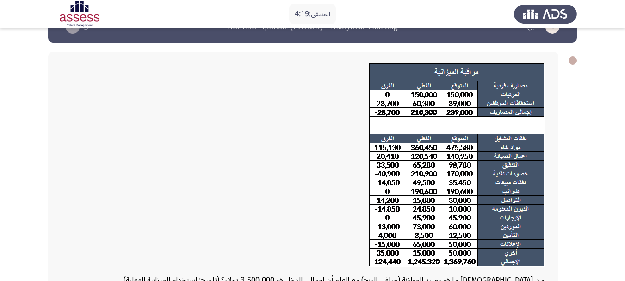
click at [526, 100] on img at bounding box center [456, 164] width 175 height 203
click at [519, 110] on img at bounding box center [456, 164] width 175 height 203
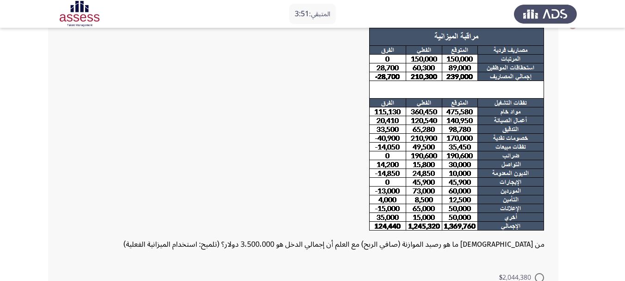
scroll to position [57, 0]
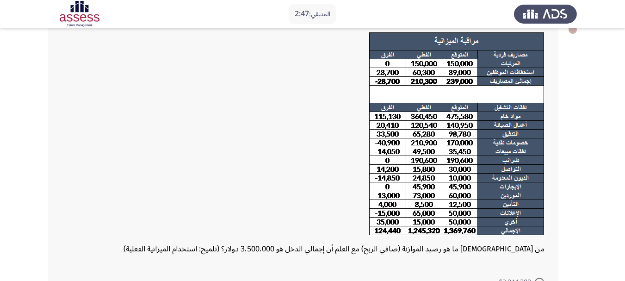
click at [298, 228] on div at bounding box center [303, 136] width 482 height 209
drag, startPoint x: 290, startPoint y: 135, endPoint x: 293, endPoint y: 117, distance: 18.2
click at [290, 135] on div at bounding box center [303, 136] width 482 height 209
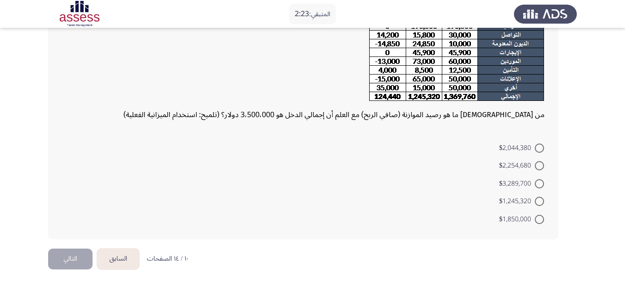
scroll to position [196, 0]
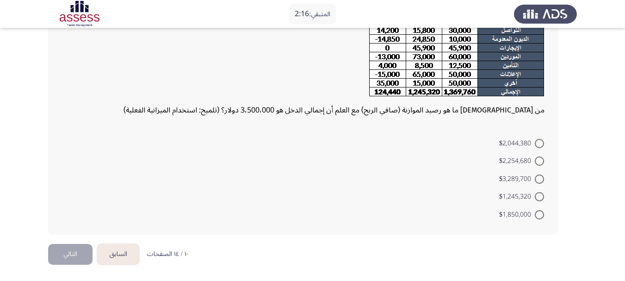
click at [540, 143] on span at bounding box center [539, 143] width 9 height 9
click at [540, 143] on input "$2,044,380" at bounding box center [539, 143] width 9 height 9
radio input "true"
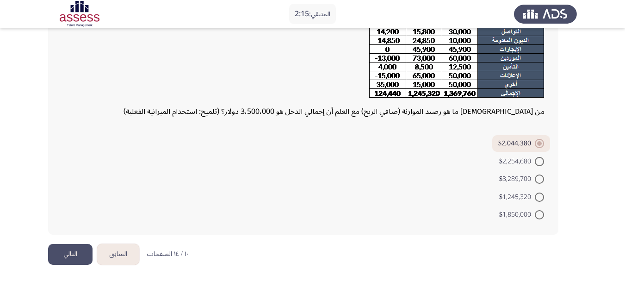
click at [62, 249] on button "التالي" at bounding box center [70, 254] width 44 height 21
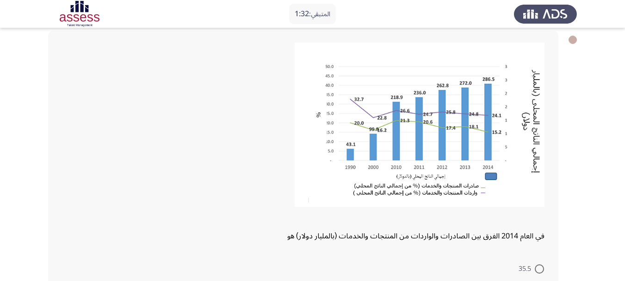
scroll to position [46, 0]
click at [488, 166] on img at bounding box center [420, 125] width 250 height 164
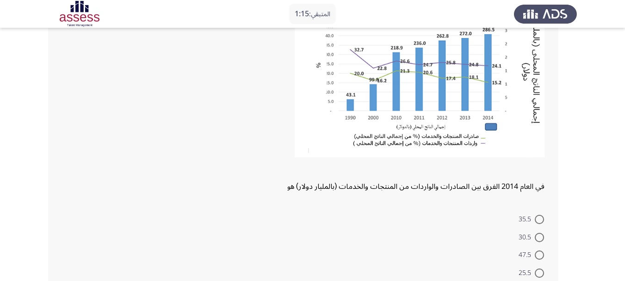
scroll to position [77, 0]
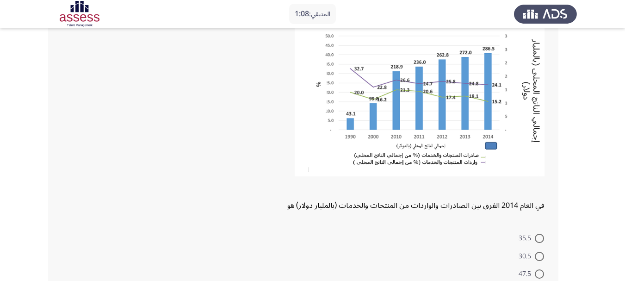
click at [446, 221] on div "في العام 2014 الفرق بين الصادرات والواردات من المنتجات والخدمات (بالمليار دولار…" at bounding box center [303, 164] width 510 height 329
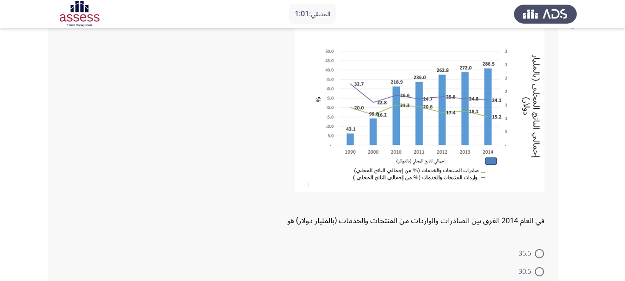
scroll to position [61, 0]
click at [439, 186] on img at bounding box center [420, 110] width 250 height 164
click at [398, 181] on img at bounding box center [420, 110] width 250 height 164
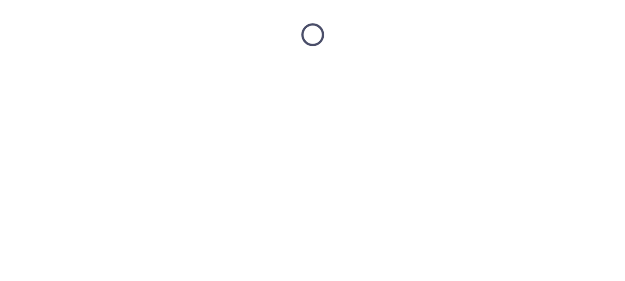
scroll to position [0, 0]
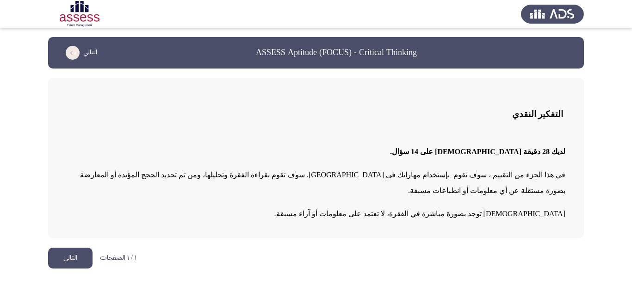
click at [70, 247] on button "التالي" at bounding box center [70, 257] width 44 height 21
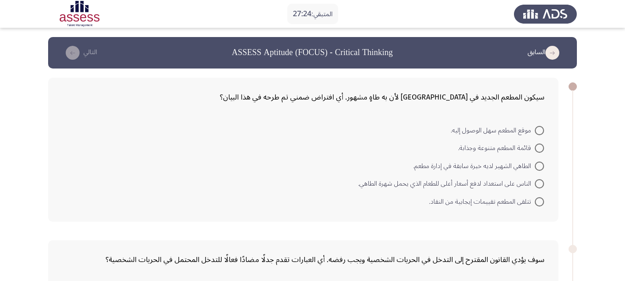
click at [538, 184] on span at bounding box center [539, 183] width 9 height 9
click at [538, 184] on input "الناس على استعداد لدفع أسعار أعلى للطعام الذي يحمل شهرة الطاهي." at bounding box center [539, 183] width 9 height 9
radio input "true"
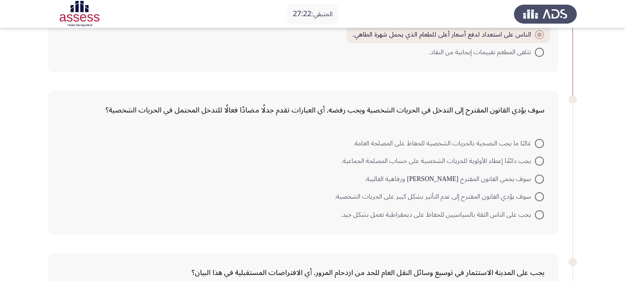
scroll to position [154, 0]
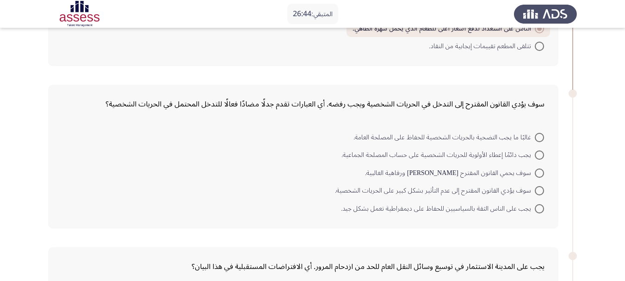
click at [536, 139] on span at bounding box center [539, 137] width 9 height 9
click at [536, 139] on input "غالبًا ما يجب التضحية بالحريات الشخصية للحفاظ على المصلحة العامة." at bounding box center [539, 137] width 9 height 9
radio input "true"
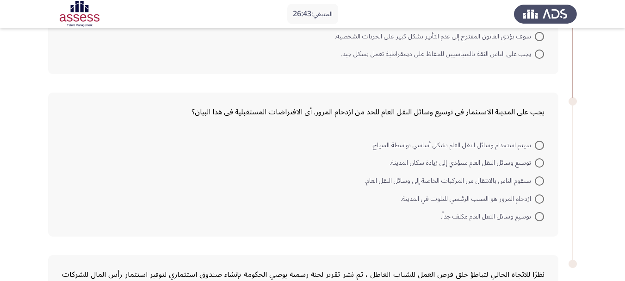
scroll to position [324, 0]
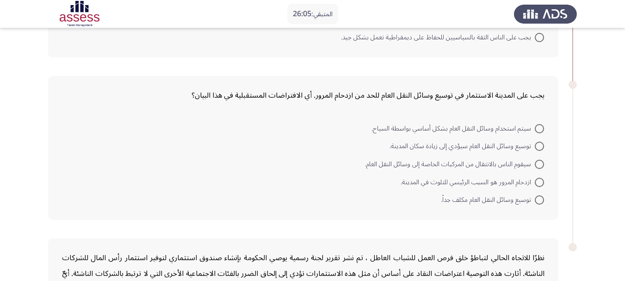
click at [541, 163] on span at bounding box center [539, 164] width 9 height 9
click at [541, 163] on input "سيقوم الناس بالانتقال من المركبات الخاصة إلى وسائل النقل العام." at bounding box center [539, 164] width 9 height 9
radio input "true"
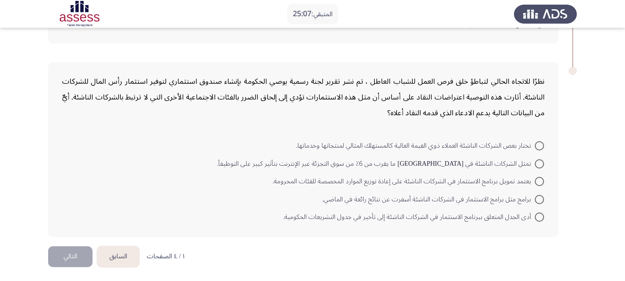
scroll to position [501, 0]
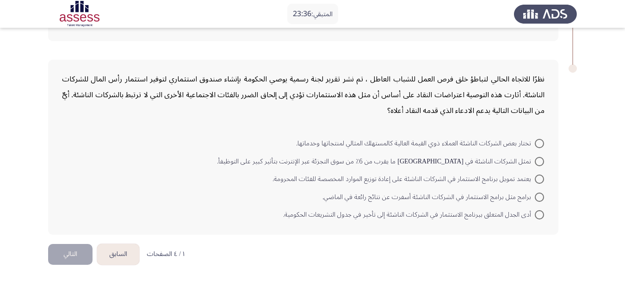
click at [539, 160] on span at bounding box center [539, 161] width 9 height 9
click at [539, 160] on input "تمثل الشركات الناشئة في [GEOGRAPHIC_DATA] ما يقرب من 6٪ من سوق التجزئة عبر الإن…" at bounding box center [539, 161] width 9 height 9
radio input "true"
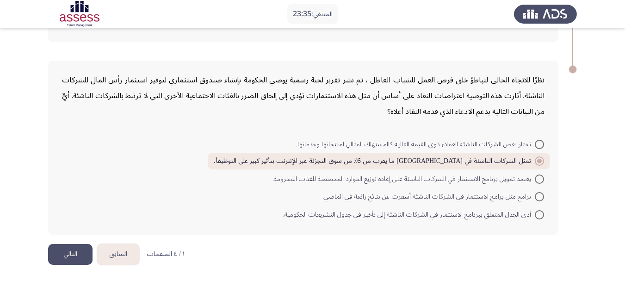
click at [74, 254] on button "التالي" at bounding box center [70, 254] width 44 height 21
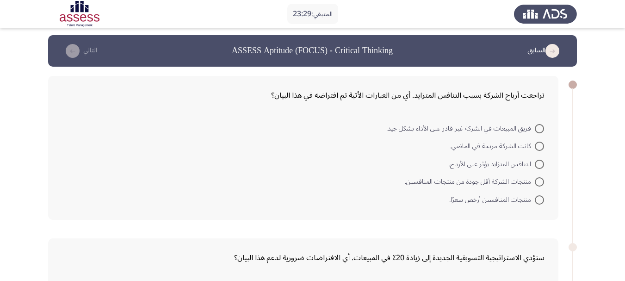
scroll to position [0, 0]
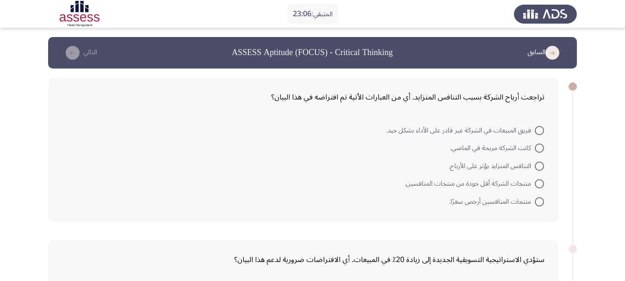
click at [534, 150] on span "كانت الشركة مربحة في الماضي." at bounding box center [492, 147] width 85 height 11
click at [535, 150] on input "كانت الشركة مربحة في الماضي." at bounding box center [539, 147] width 9 height 9
radio input "true"
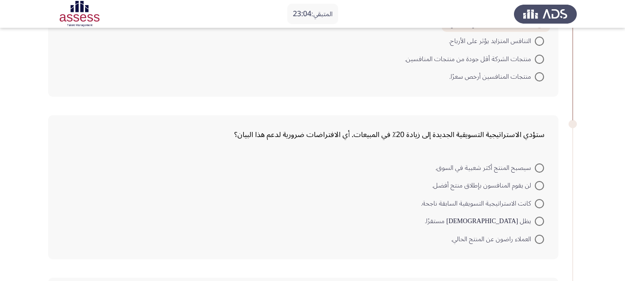
scroll to position [139, 0]
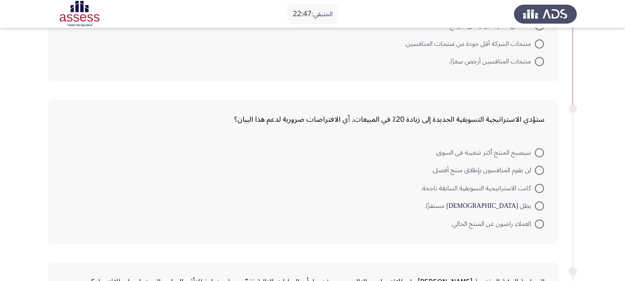
click at [537, 153] on span at bounding box center [539, 152] width 9 height 9
click at [537, 153] on input "سيصبح المنتج أكثر شعبية في السوق." at bounding box center [539, 152] width 9 height 9
radio input "true"
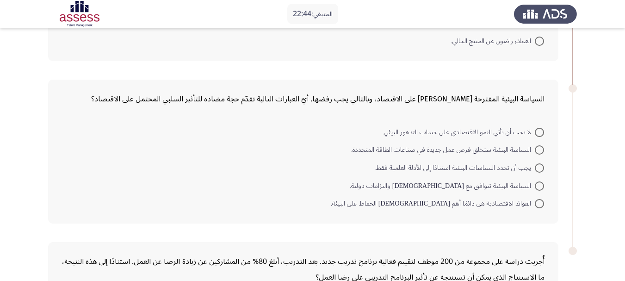
scroll to position [324, 0]
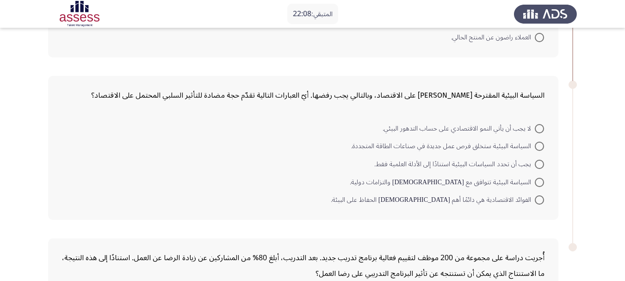
click at [542, 148] on span at bounding box center [539, 145] width 9 height 9
click at [542, 148] on input "السياسة البيئية ستخلق فرص عمل جديدة في صناعات الطاقة المتجددة." at bounding box center [539, 145] width 9 height 9
radio input "true"
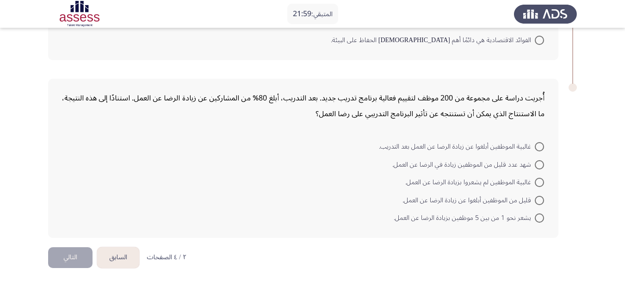
scroll to position [486, 0]
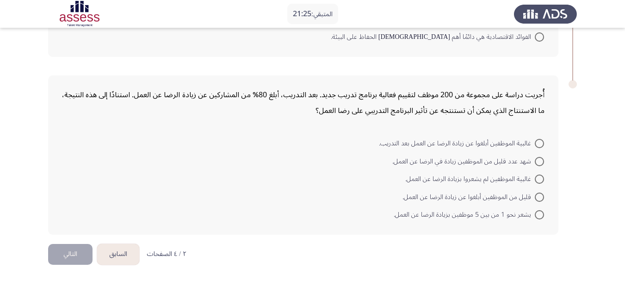
drag, startPoint x: 537, startPoint y: 143, endPoint x: 483, endPoint y: 137, distance: 54.4
click at [536, 143] on span at bounding box center [539, 143] width 9 height 9
click at [536, 143] on input "غالبية الموظفين أبلغوا عن زيادة الرضا عن العمل بعد التدريب." at bounding box center [539, 143] width 9 height 9
radio input "true"
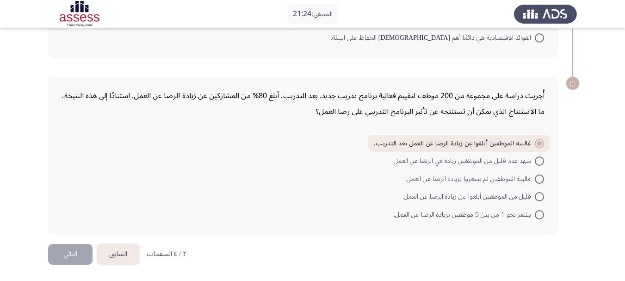
scroll to position [485, 0]
click at [72, 251] on button "التالي" at bounding box center [70, 254] width 44 height 21
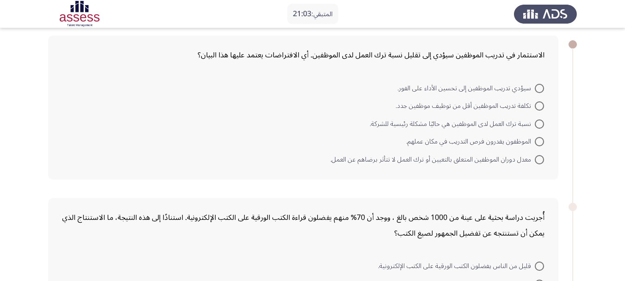
scroll to position [46, 0]
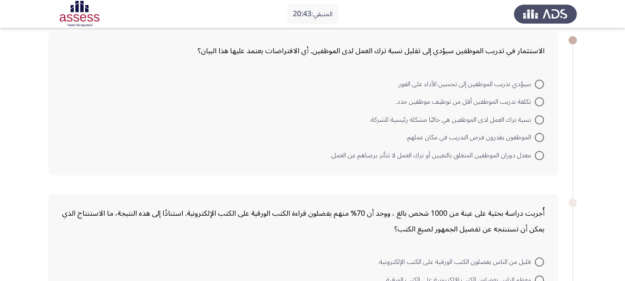
drag, startPoint x: 537, startPoint y: 135, endPoint x: 443, endPoint y: 124, distance: 94.0
click at [537, 135] on span at bounding box center [539, 137] width 9 height 9
click at [537, 135] on input "الموظفون يقدرون فرص التدريب في مكان عملهم." at bounding box center [539, 137] width 9 height 9
radio input "true"
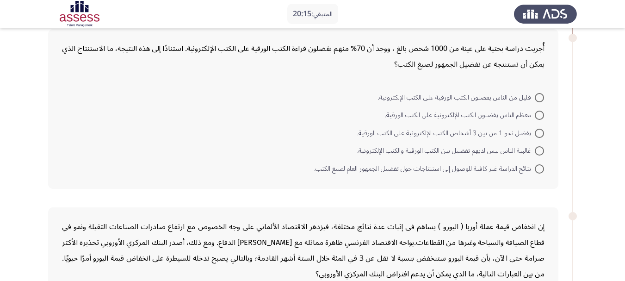
scroll to position [216, 0]
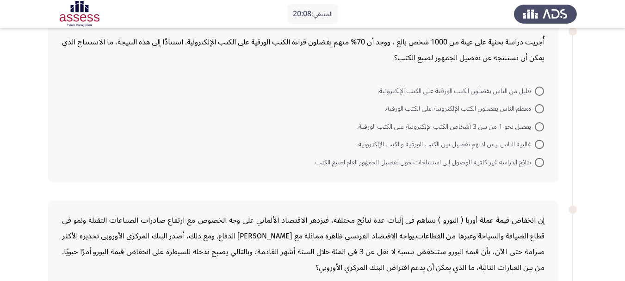
click at [541, 126] on span at bounding box center [539, 126] width 9 height 9
click at [541, 126] on input "يفضل نحو 1 من بين 3 أشخاص الكتب الإلكترونية على الكتب الورقية." at bounding box center [539, 126] width 9 height 9
radio input "true"
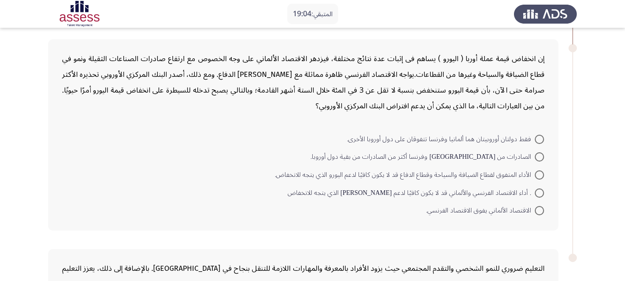
scroll to position [380, 0]
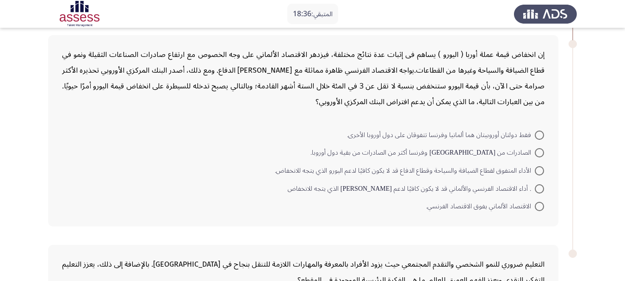
click at [544, 153] on mat-radio-button "الصادرات من [GEOGRAPHIC_DATA] وفرنسا أكثر من الصادرات من بقية دول أوروبا." at bounding box center [427, 152] width 246 height 18
click at [540, 153] on span at bounding box center [539, 152] width 9 height 9
click at [540, 153] on input "الصادرات من [GEOGRAPHIC_DATA] وفرنسا أكثر من الصادرات من بقية دول أوروبا." at bounding box center [539, 152] width 9 height 9
radio input "true"
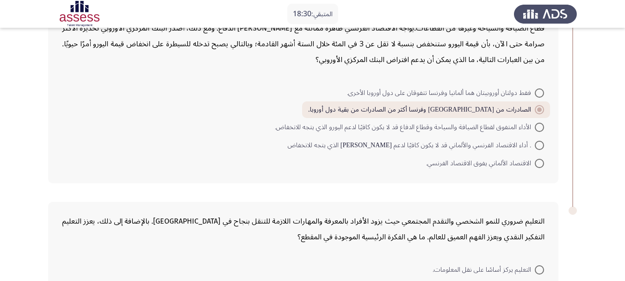
scroll to position [426, 0]
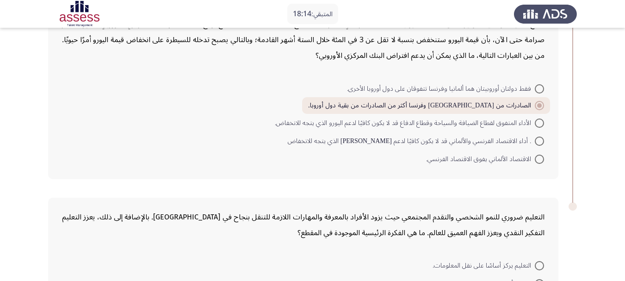
click at [535, 119] on span at bounding box center [539, 122] width 9 height 9
click at [535, 119] on input "الأداء المتفوق لقطاع الضيافة والسياحة وقطاع الدفاع قد لا يكون كافيًا لدعم اليور…" at bounding box center [539, 122] width 9 height 9
radio input "true"
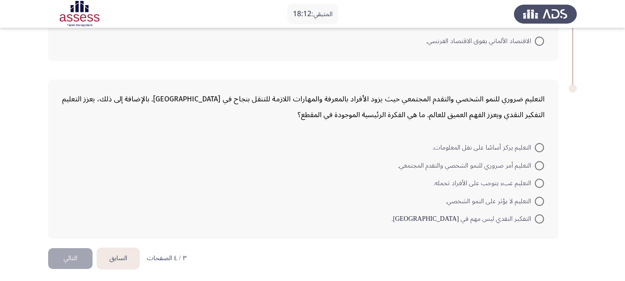
scroll to position [548, 0]
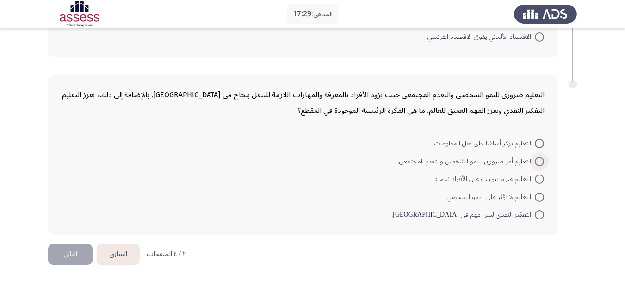
click at [541, 160] on span at bounding box center [539, 161] width 9 height 9
click at [541, 160] on input "التعليم أمر ضروري للنمو الشخصي والتقدم المجتمعي." at bounding box center [539, 161] width 9 height 9
radio input "true"
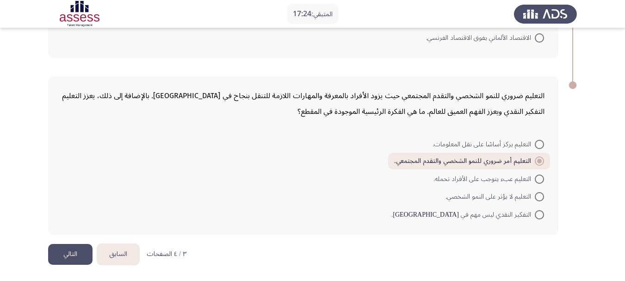
click at [66, 258] on button "التالي" at bounding box center [70, 254] width 44 height 21
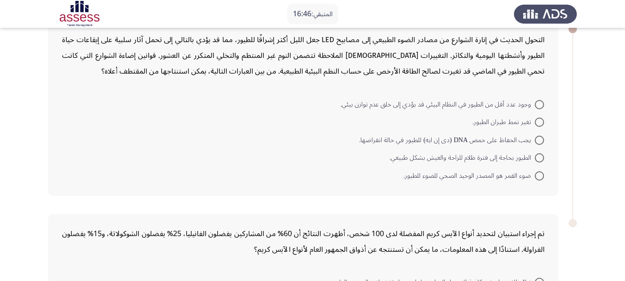
scroll to position [61, 0]
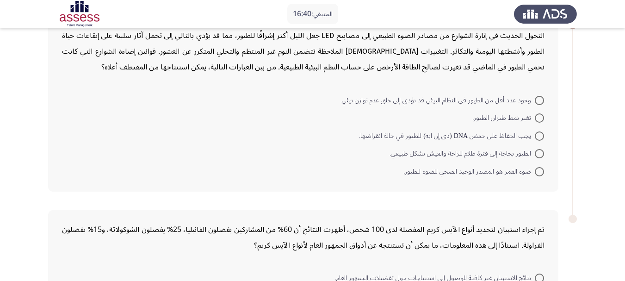
click at [537, 155] on span at bounding box center [539, 153] width 9 height 9
click at [537, 155] on input "الطيور بحاجة إلى فترة ظلام للراحة والعيش بشكل طبيعي." at bounding box center [539, 153] width 9 height 9
radio input "true"
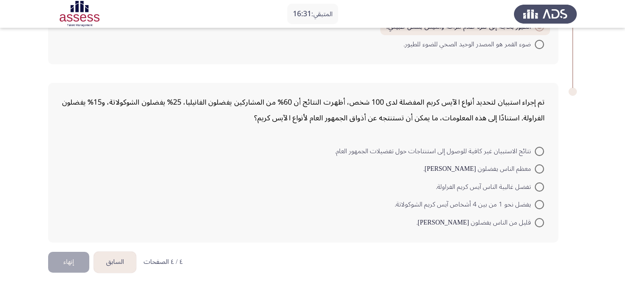
scroll to position [195, 0]
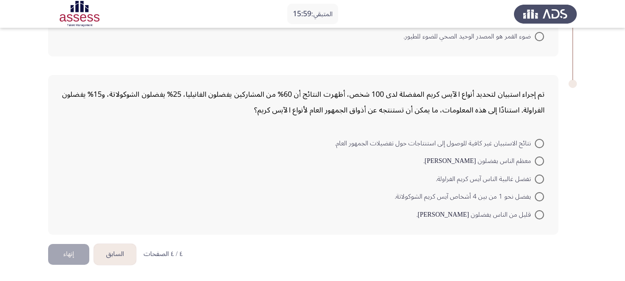
click at [540, 162] on span at bounding box center [539, 160] width 9 height 9
click at [540, 162] on input "معظم الناس يفضلون [PERSON_NAME]." at bounding box center [539, 160] width 9 height 9
radio input "true"
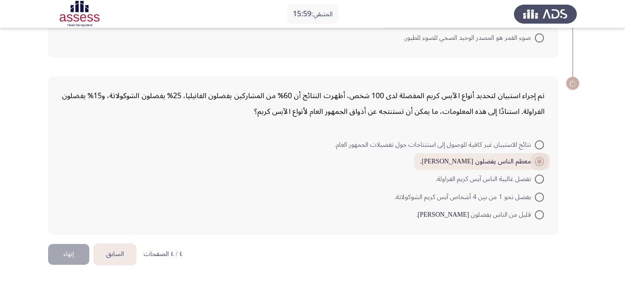
scroll to position [194, 0]
click at [65, 255] on button "إنهاء" at bounding box center [68, 254] width 41 height 21
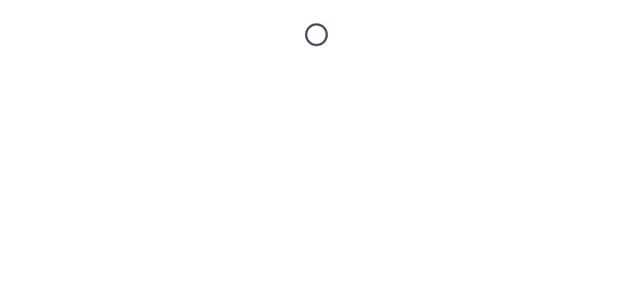
scroll to position [0, 0]
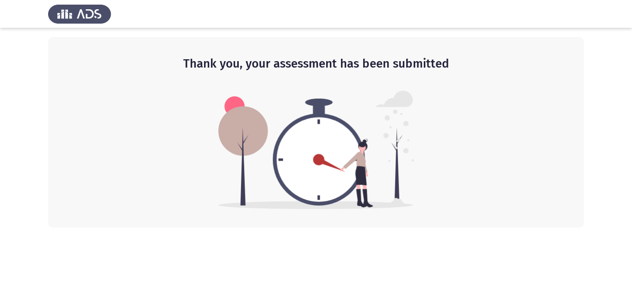
click at [320, 80] on div "Thank you, your assessment has been submitted" at bounding box center [315, 132] width 535 height 191
click at [80, 13] on img at bounding box center [79, 14] width 63 height 26
drag, startPoint x: 350, startPoint y: 65, endPoint x: 317, endPoint y: 135, distance: 77.8
click at [349, 67] on h2 "Thank you, your assessment has been submitted" at bounding box center [316, 63] width 498 height 17
click at [317, 137] on img at bounding box center [316, 150] width 196 height 118
